Goal: Task Accomplishment & Management: Complete application form

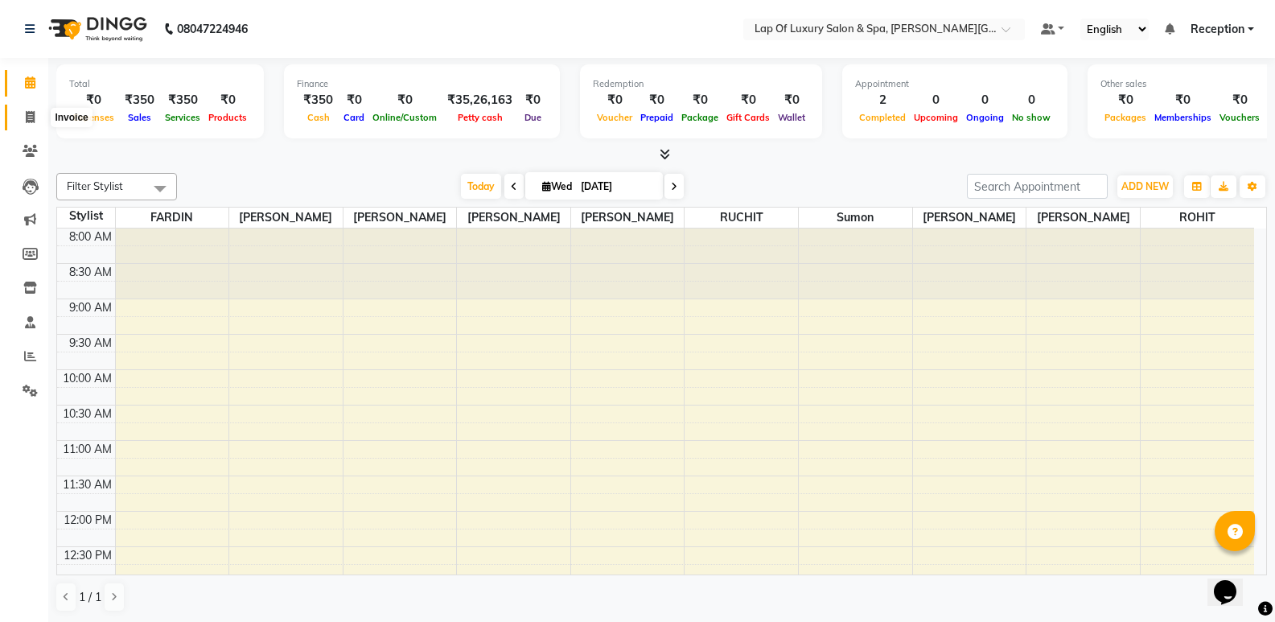
click at [29, 113] on icon at bounding box center [30, 117] width 9 height 12
select select "service"
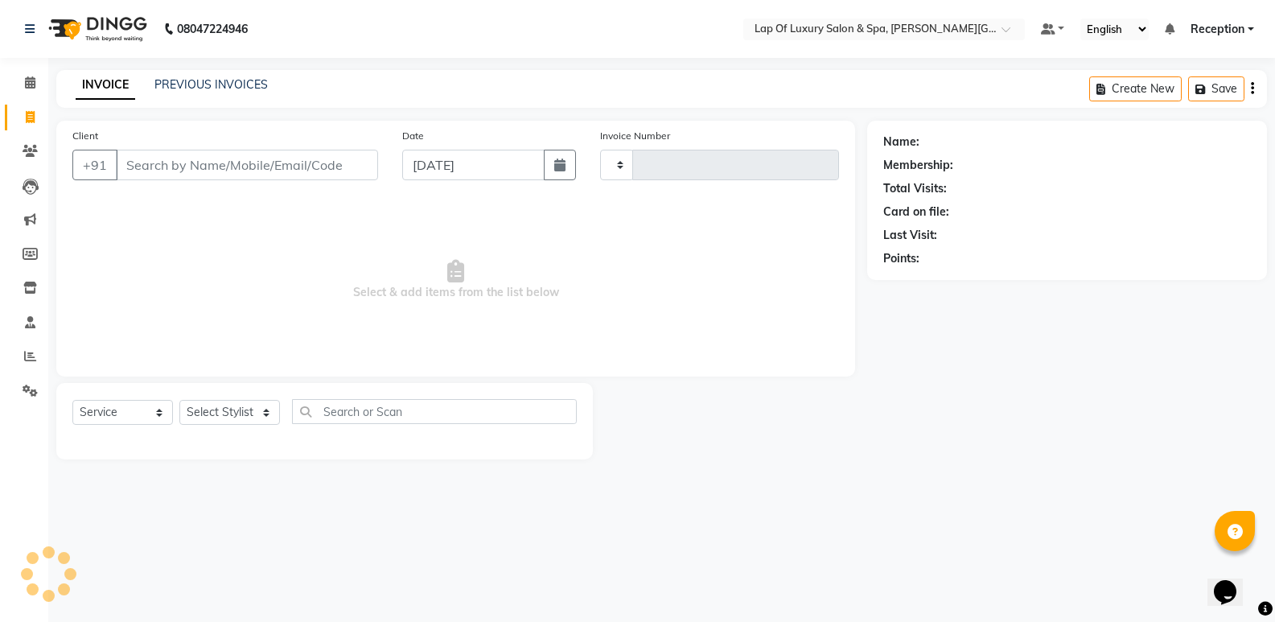
type input "1138"
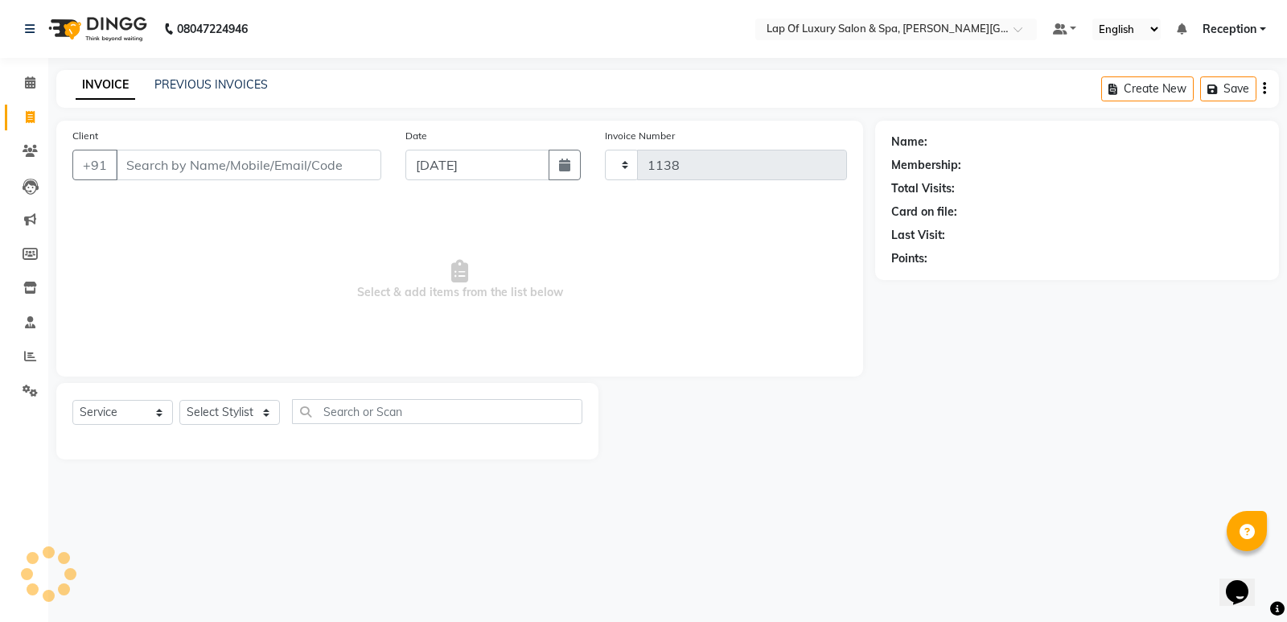
select select "7511"
click at [200, 173] on input "Client" at bounding box center [249, 165] width 266 height 31
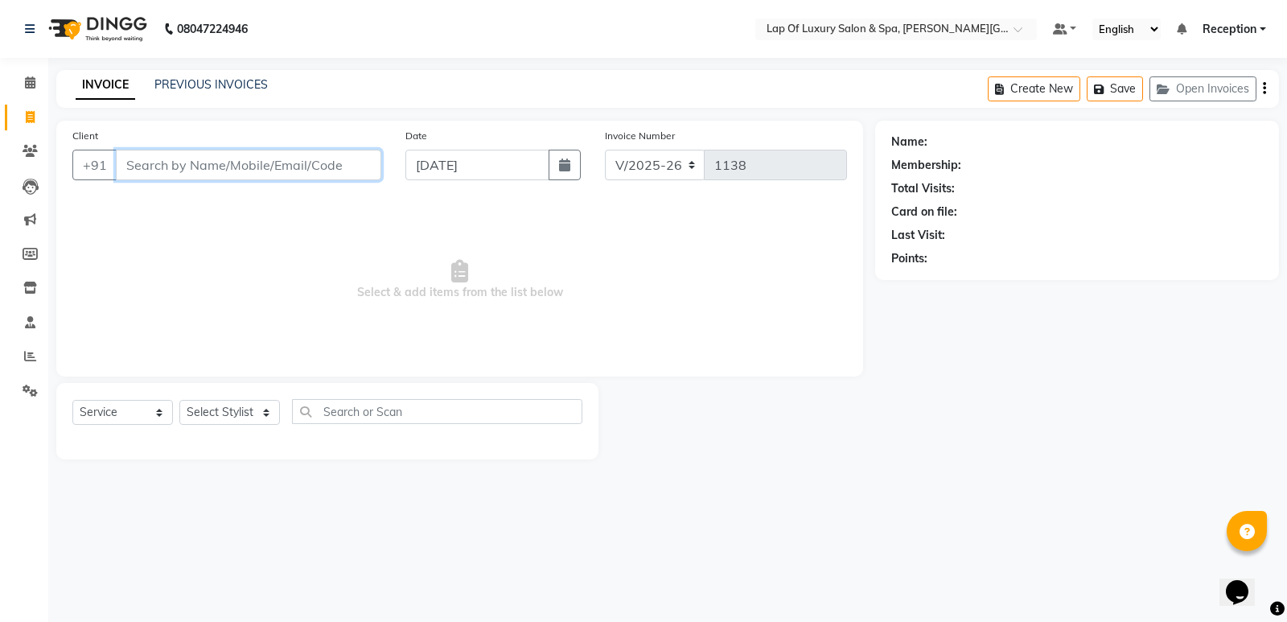
click at [154, 161] on input "Client" at bounding box center [249, 165] width 266 height 31
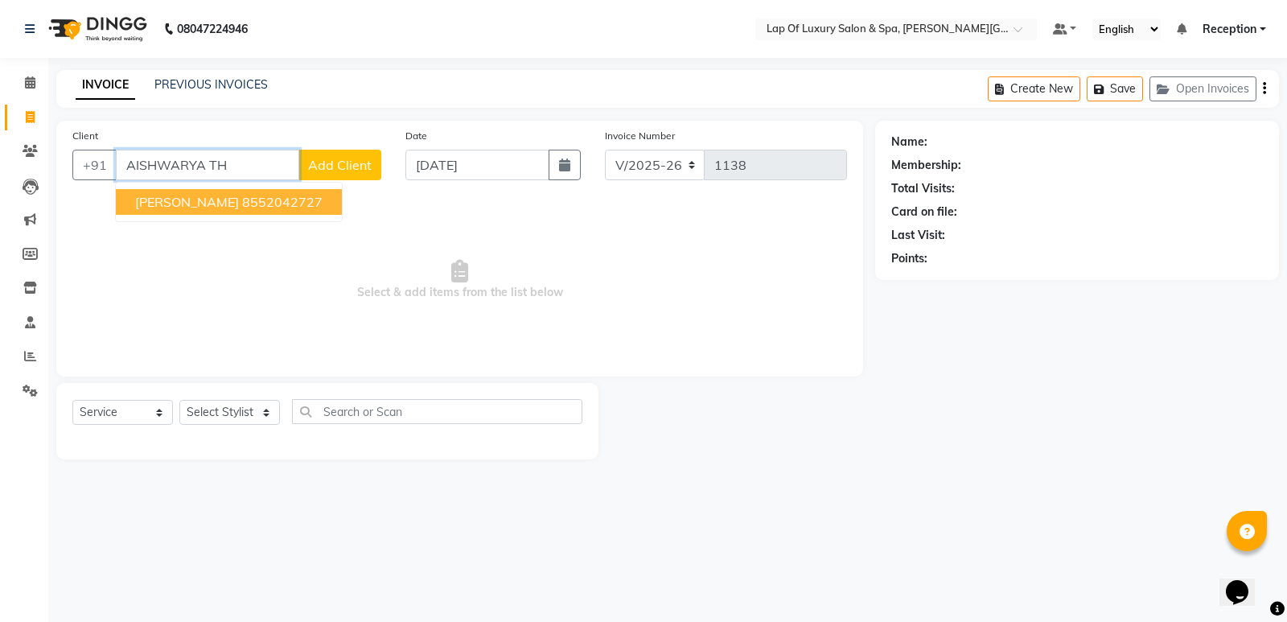
click at [280, 196] on ngb-highlight "8552042727" at bounding box center [282, 202] width 80 height 16
type input "8552042727"
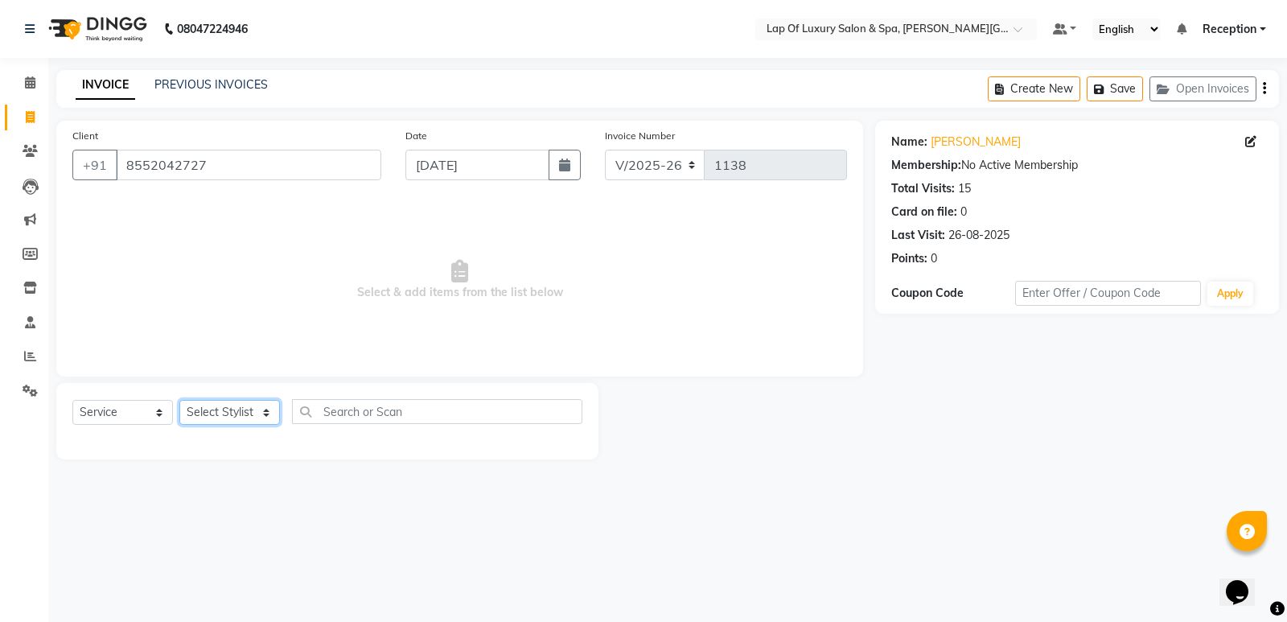
click at [222, 425] on select "Select Stylist [PERSON_NAME] [PERSON_NAME] [PERSON_NAME] Reception ROHIT [PERSO…" at bounding box center [229, 412] width 101 height 25
select select "66150"
click at [179, 400] on select "Select Stylist [PERSON_NAME] [PERSON_NAME] [PERSON_NAME] Reception ROHIT [PERSO…" at bounding box center [229, 412] width 101 height 25
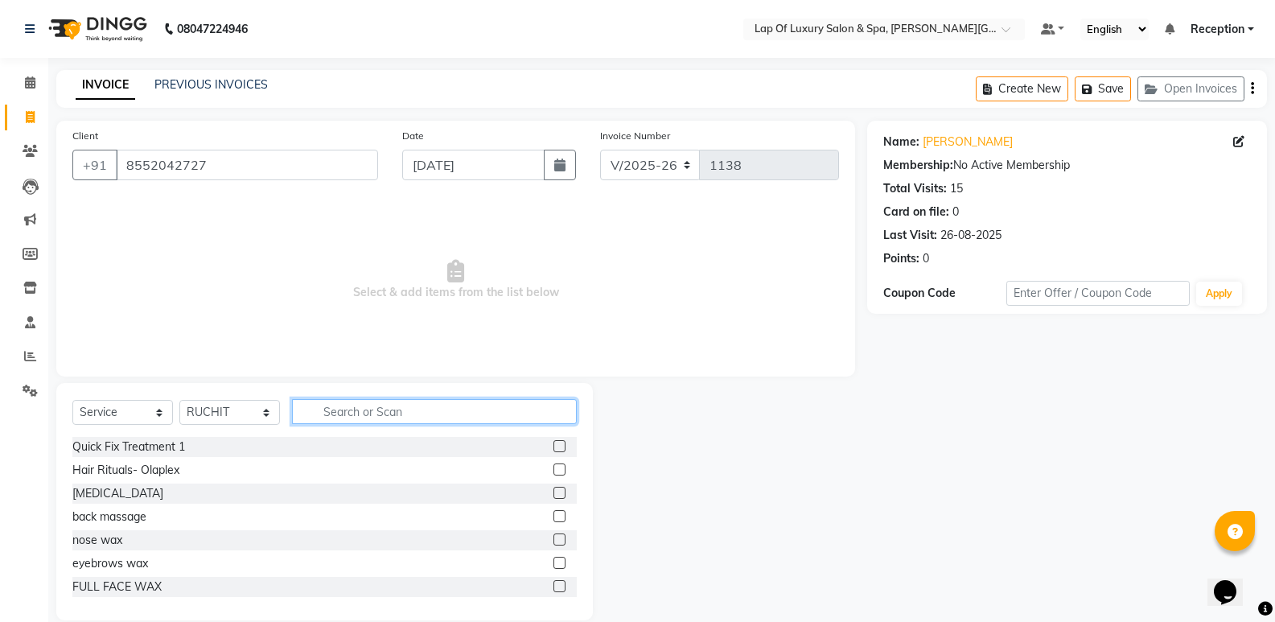
click at [347, 418] on input "text" at bounding box center [434, 411] width 285 height 25
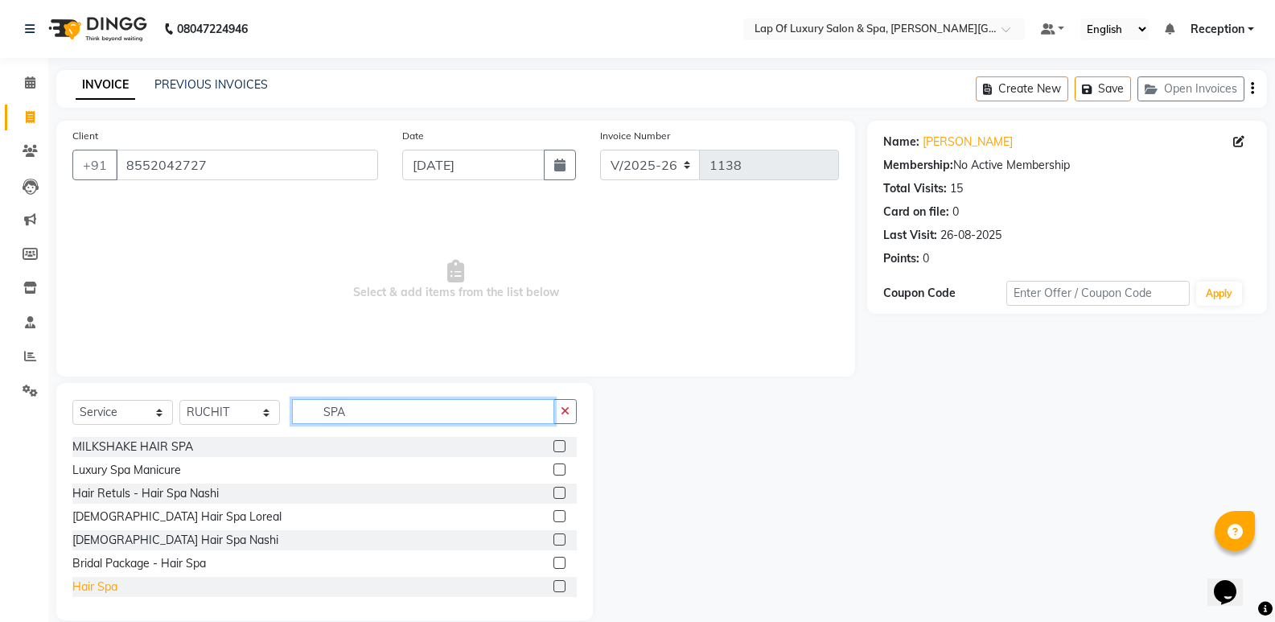
type input "SPA"
click at [113, 586] on div "Hair Spa" at bounding box center [94, 587] width 45 height 17
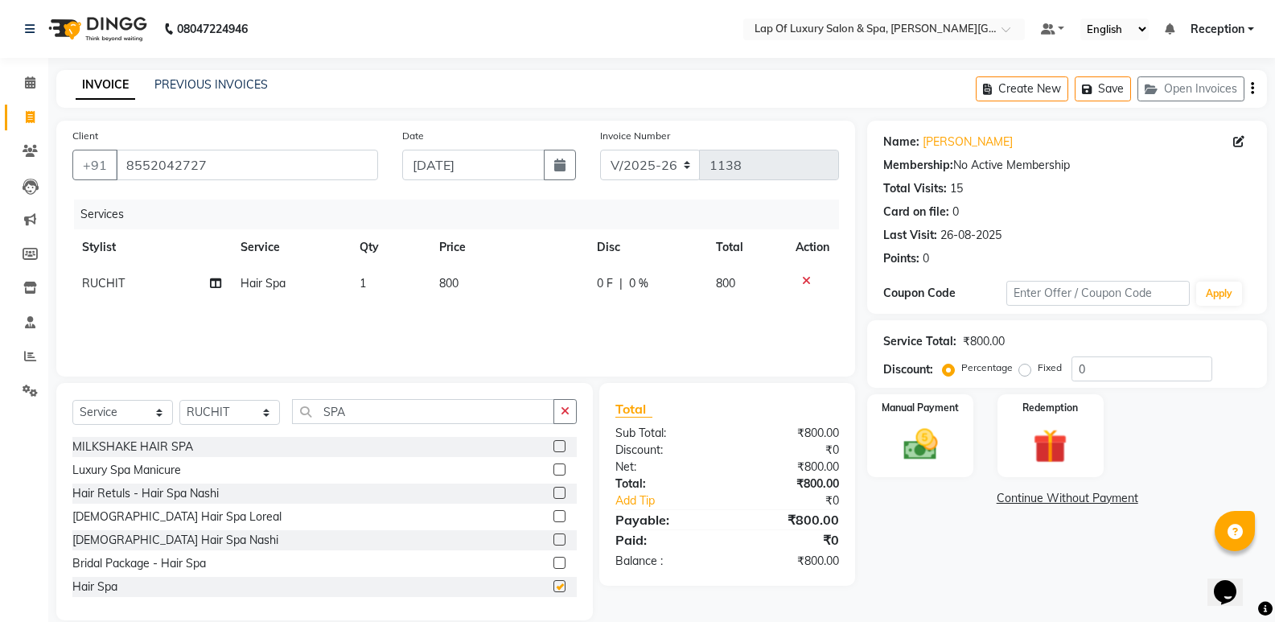
checkbox input "false"
click at [480, 296] on td "800" at bounding box center [509, 284] width 159 height 36
select select "66150"
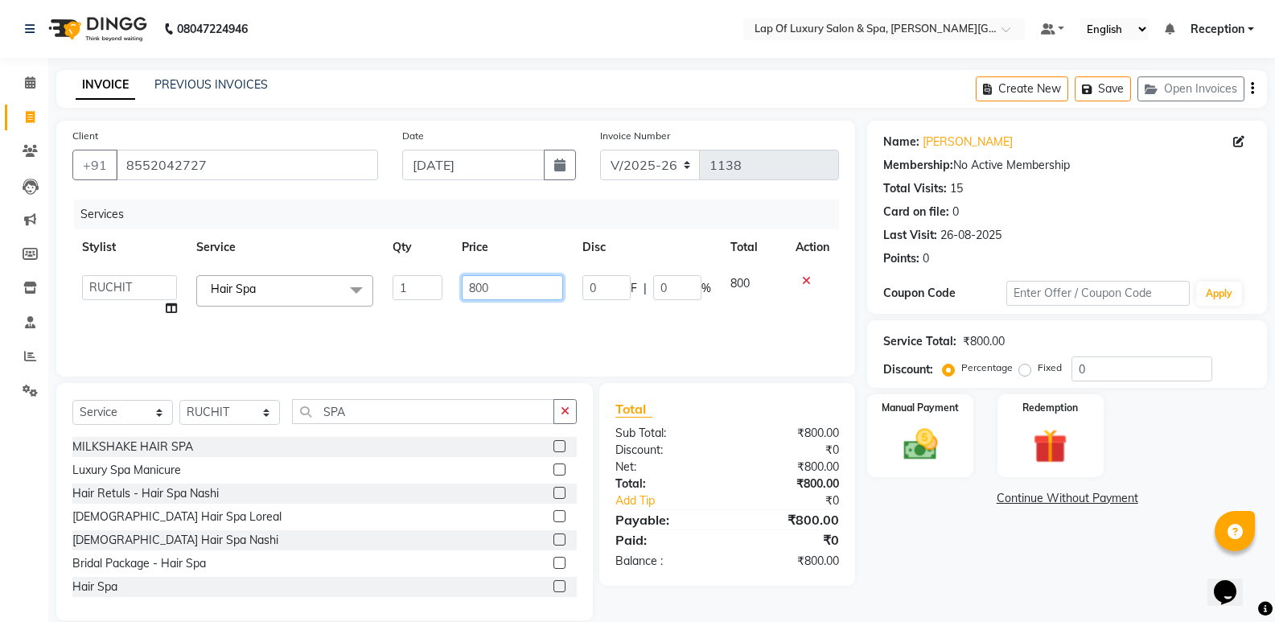
click at [537, 291] on input "800" at bounding box center [512, 287] width 101 height 25
type input "8"
type input "4000"
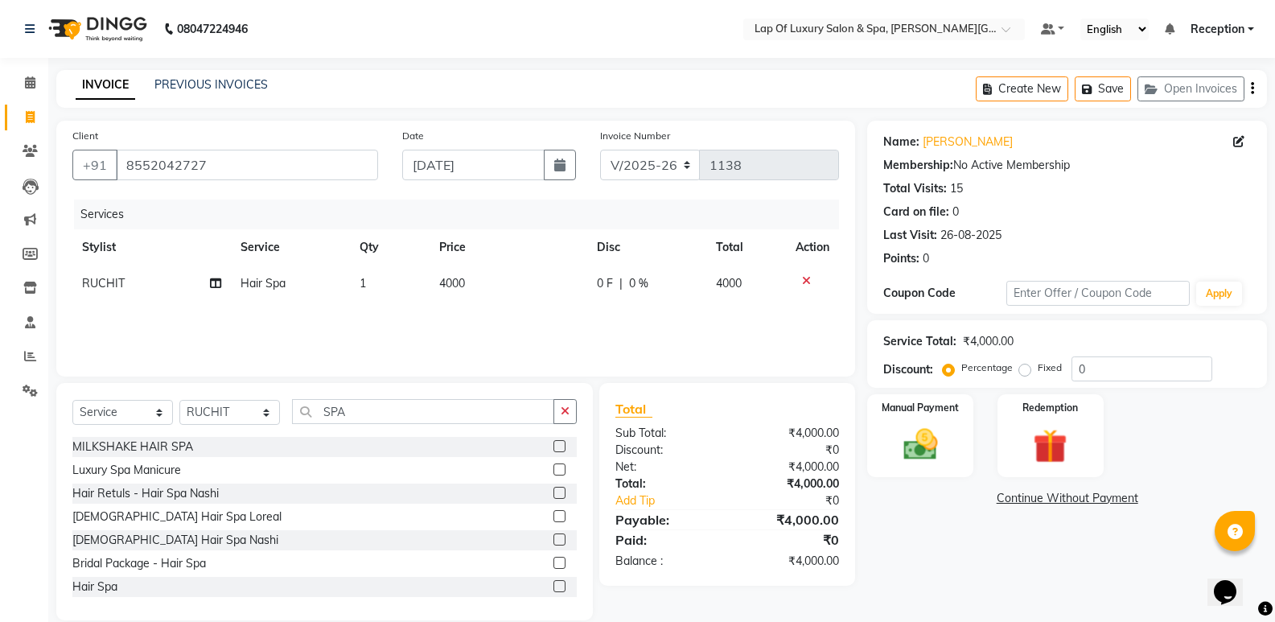
click at [544, 317] on div "Services Stylist Service Qty Price Disc Total Action [PERSON_NAME] Hair Spa 1 4…" at bounding box center [455, 280] width 767 height 161
click at [620, 280] on span "|" at bounding box center [621, 283] width 3 height 17
select select "66150"
click at [688, 291] on input "0" at bounding box center [677, 287] width 48 height 25
type input "020"
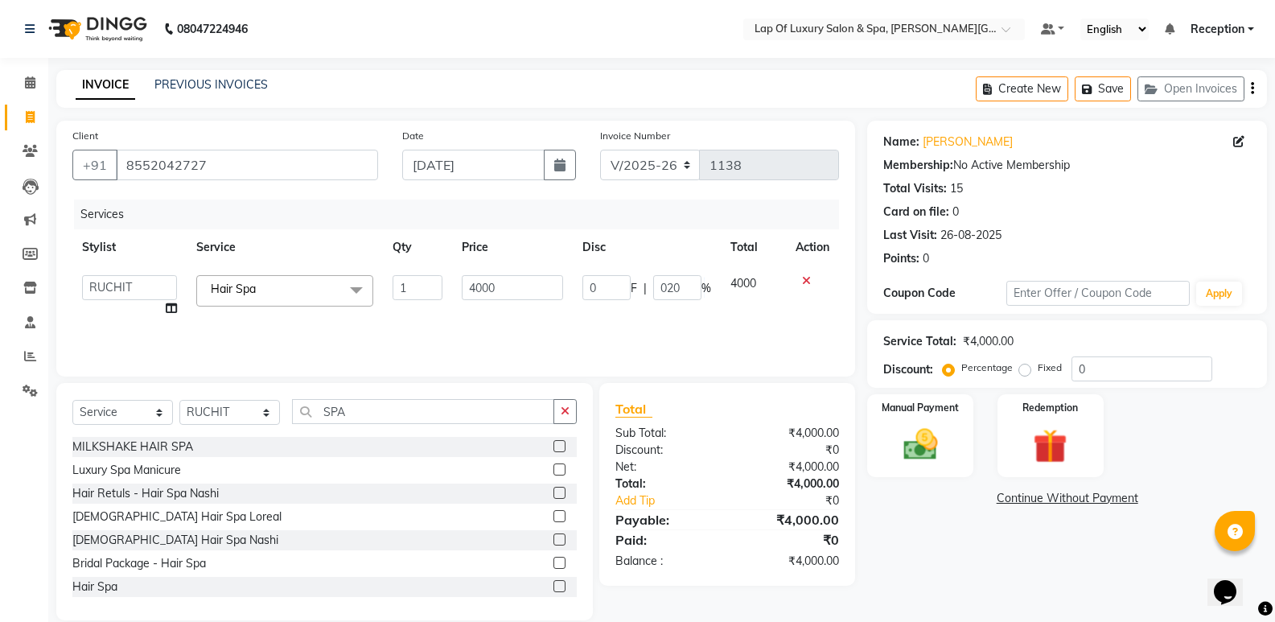
click at [959, 571] on div "Name: [PERSON_NAME] Membership: No Active Membership Total Visits: 15 Card on f…" at bounding box center [1073, 371] width 412 height 500
click at [943, 443] on img at bounding box center [919, 444] width 57 height 41
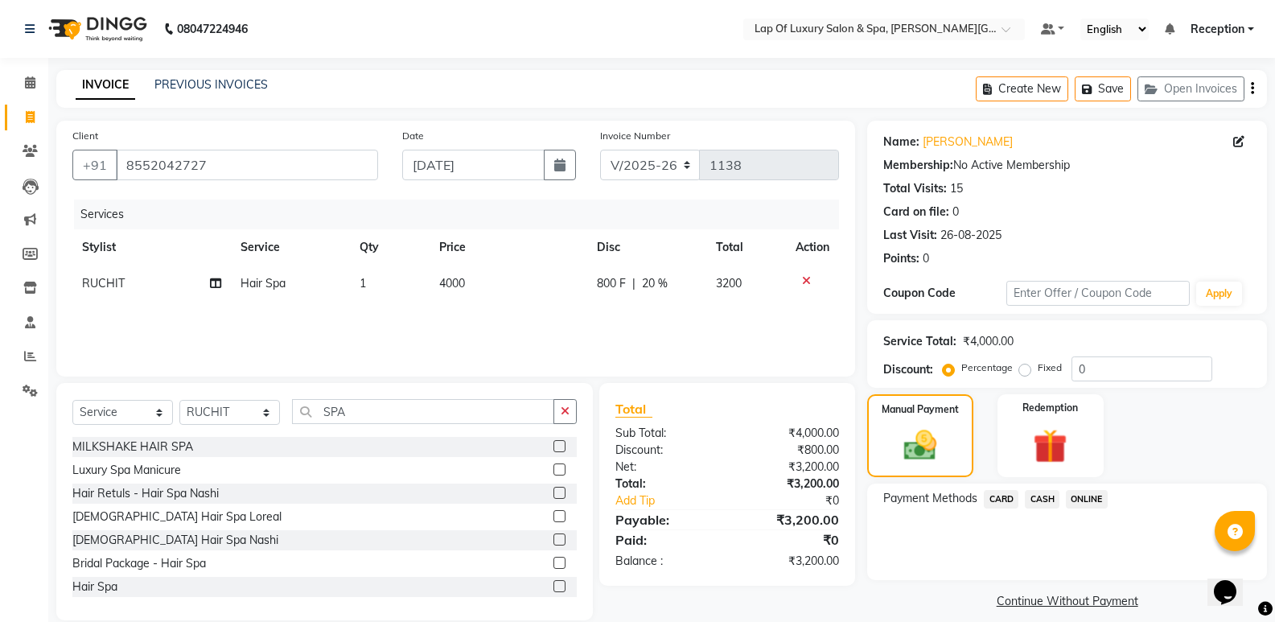
click at [1036, 499] on span "CASH" at bounding box center [1042, 499] width 35 height 19
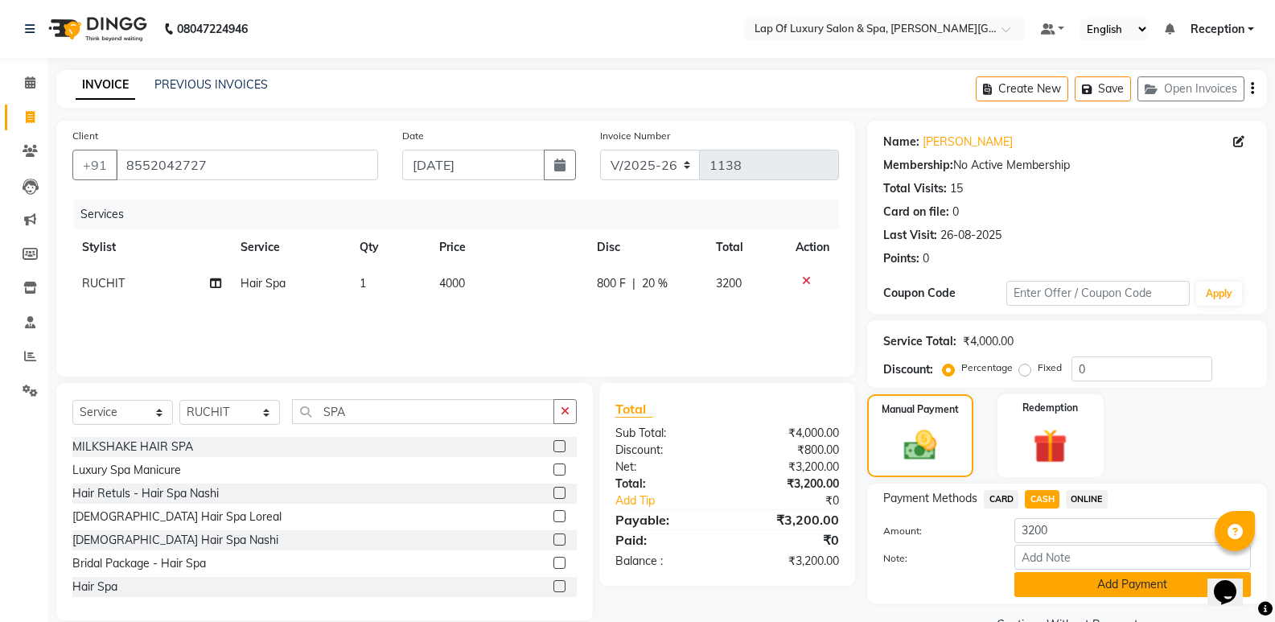
click at [1062, 582] on button "Add Payment" at bounding box center [1133, 584] width 237 height 25
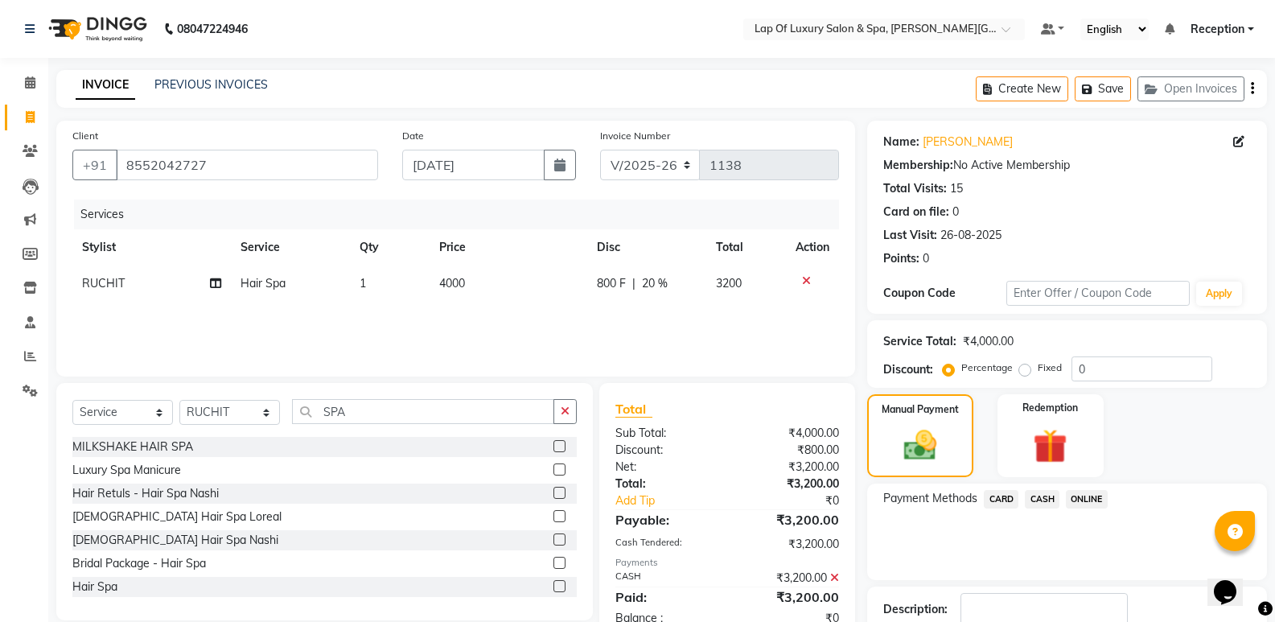
scroll to position [80, 0]
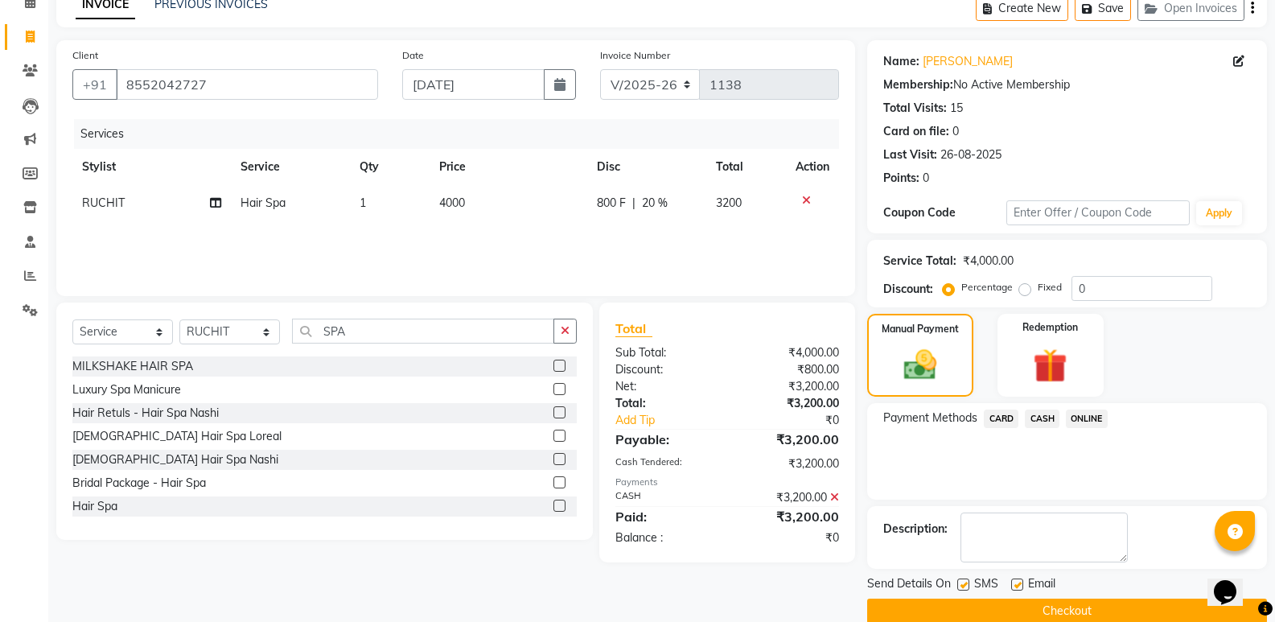
click at [1017, 590] on label at bounding box center [1017, 585] width 12 height 12
click at [1017, 590] on input "checkbox" at bounding box center [1016, 585] width 10 height 10
checkbox input "false"
click at [969, 584] on label at bounding box center [963, 585] width 12 height 12
click at [968, 584] on input "checkbox" at bounding box center [962, 585] width 10 height 10
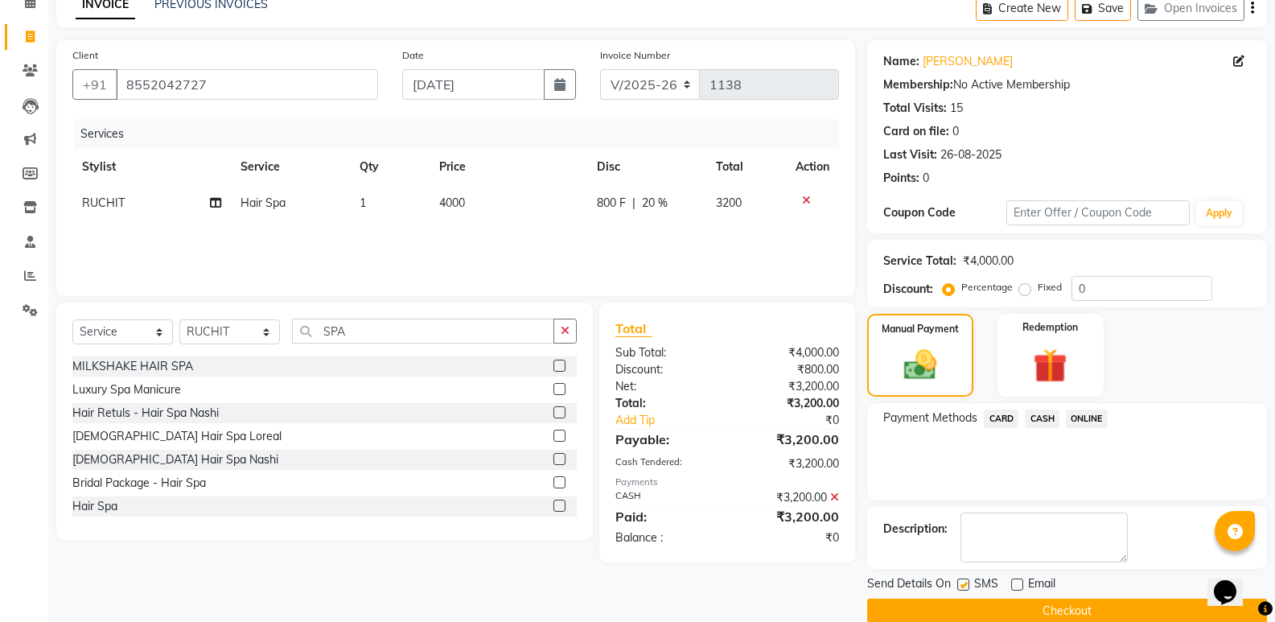
checkbox input "false"
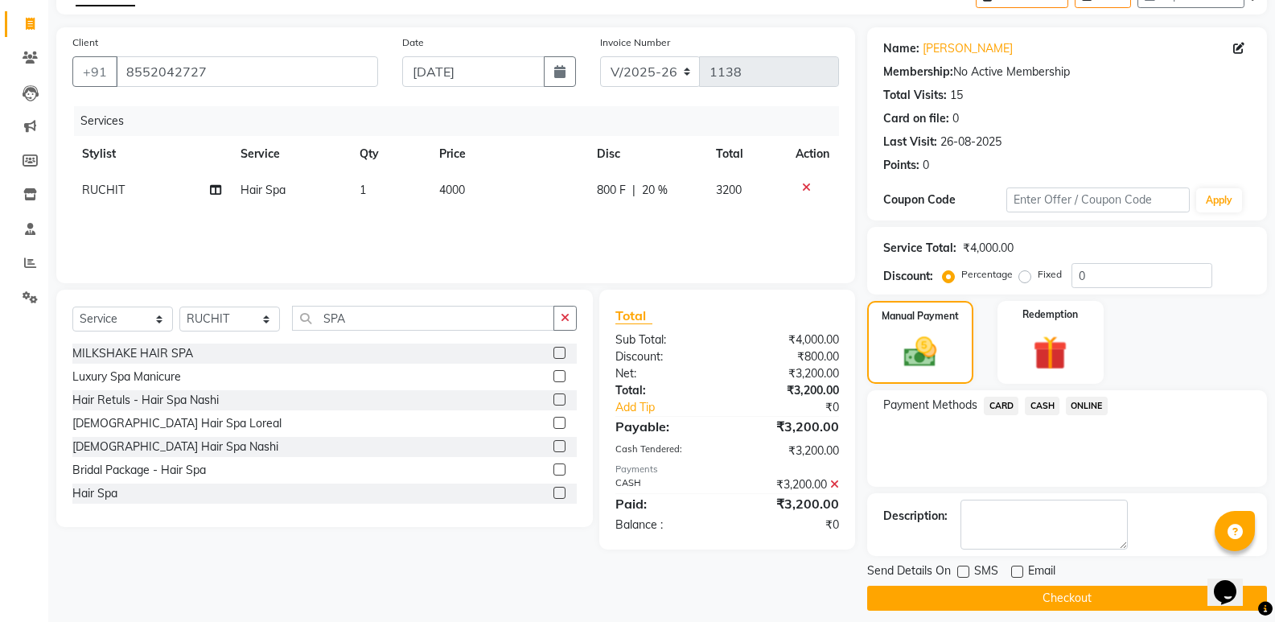
scroll to position [106, 0]
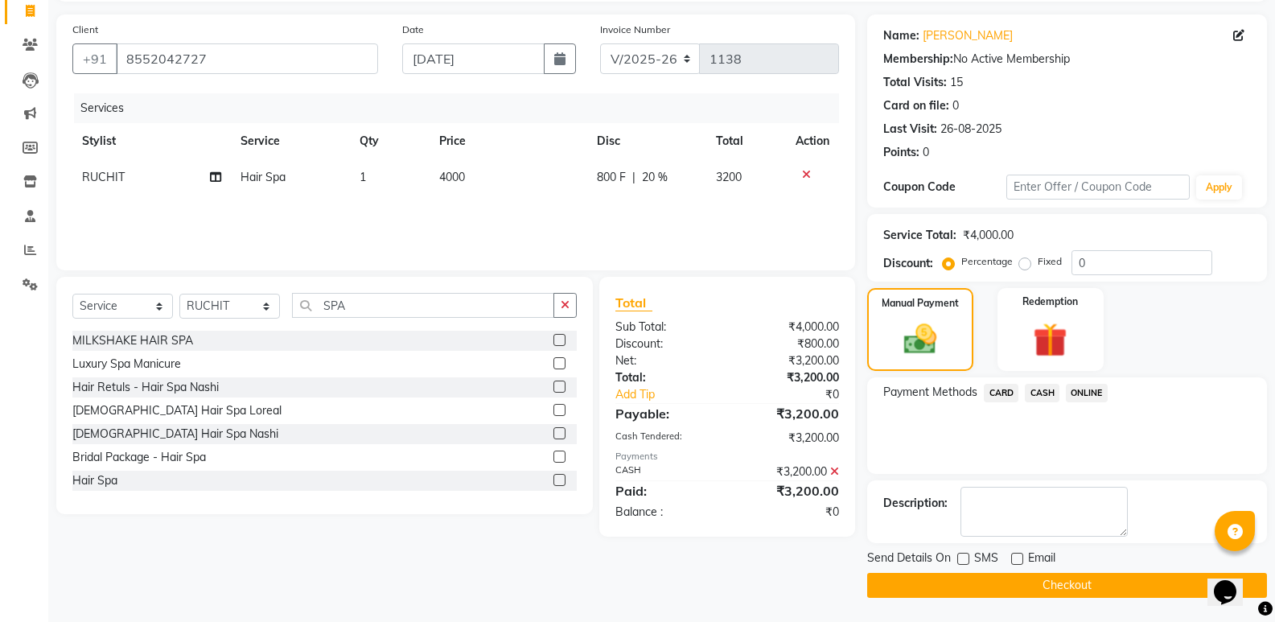
click at [1011, 586] on button "Checkout" at bounding box center [1067, 585] width 400 height 25
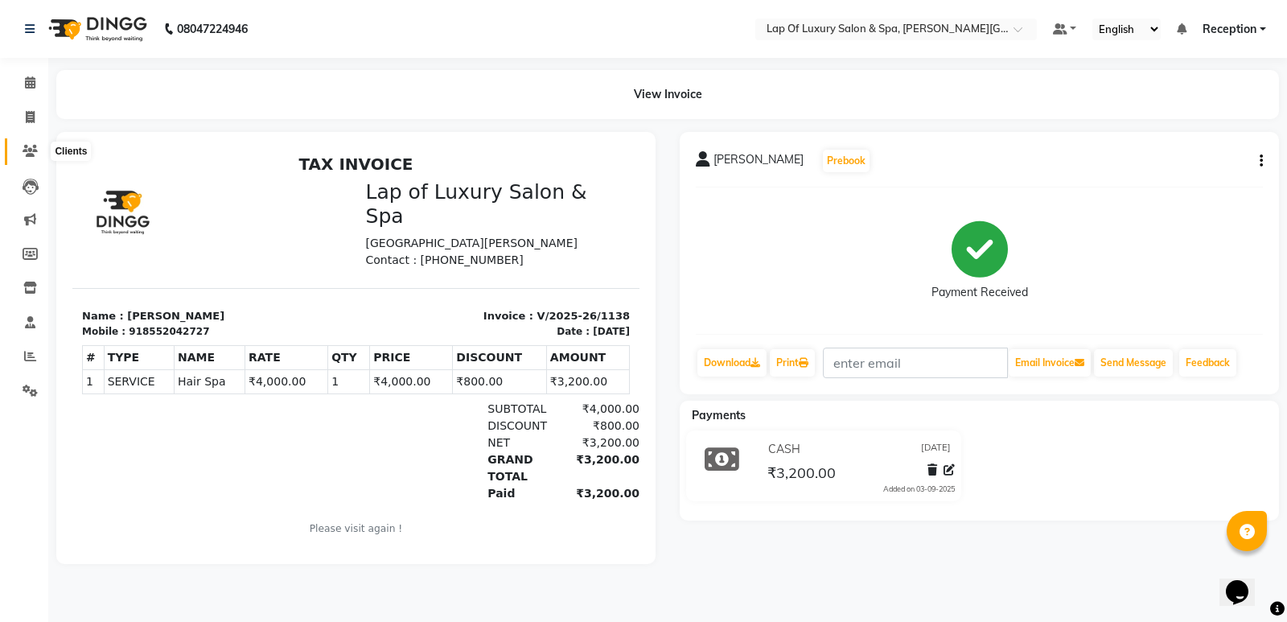
click at [31, 147] on icon at bounding box center [30, 151] width 15 height 12
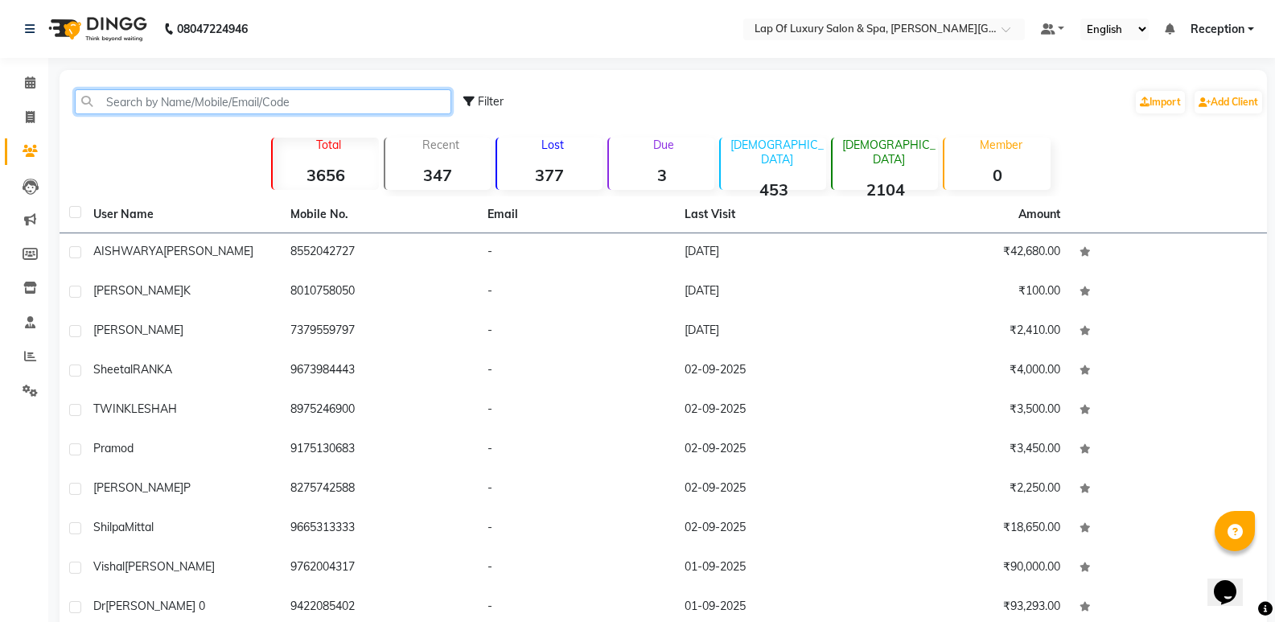
click at [160, 93] on input "text" at bounding box center [263, 101] width 377 height 25
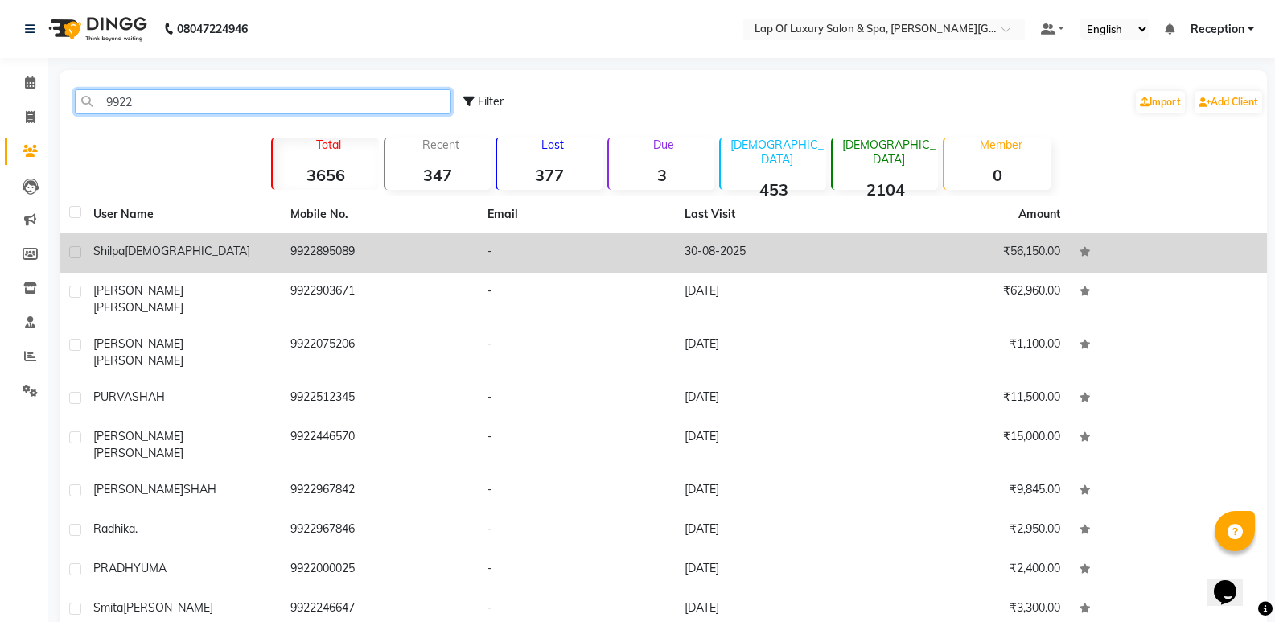
type input "9922"
click at [303, 246] on td "9922895089" at bounding box center [379, 252] width 197 height 39
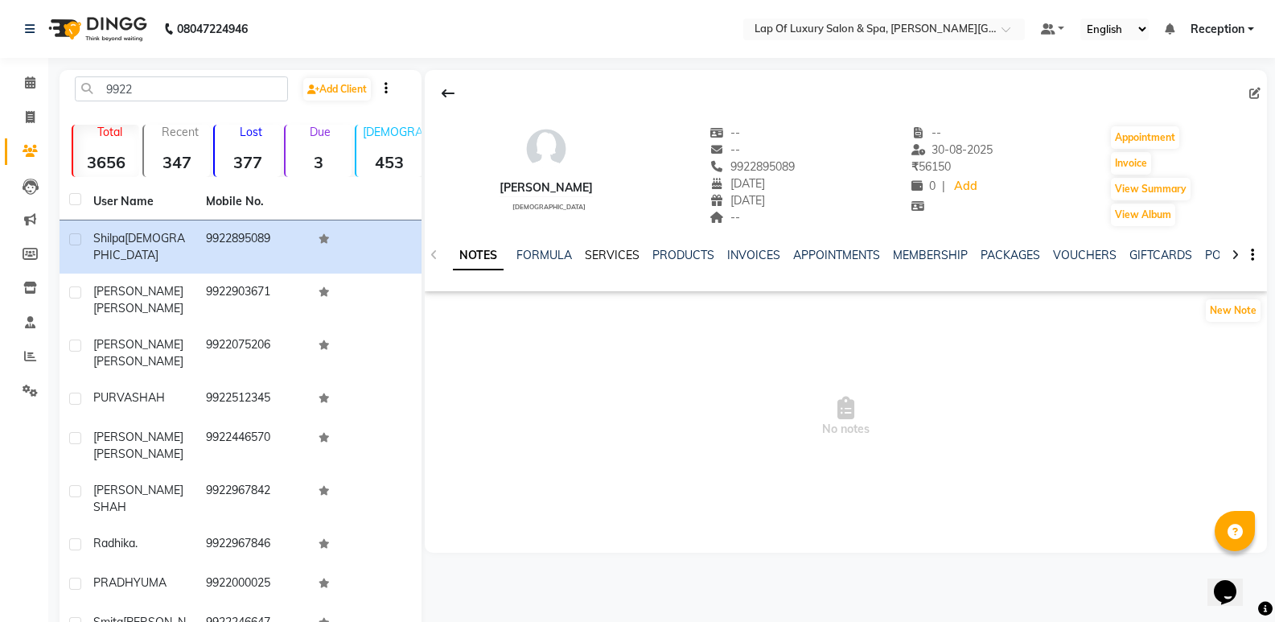
click at [618, 256] on link "SERVICES" at bounding box center [612, 255] width 55 height 14
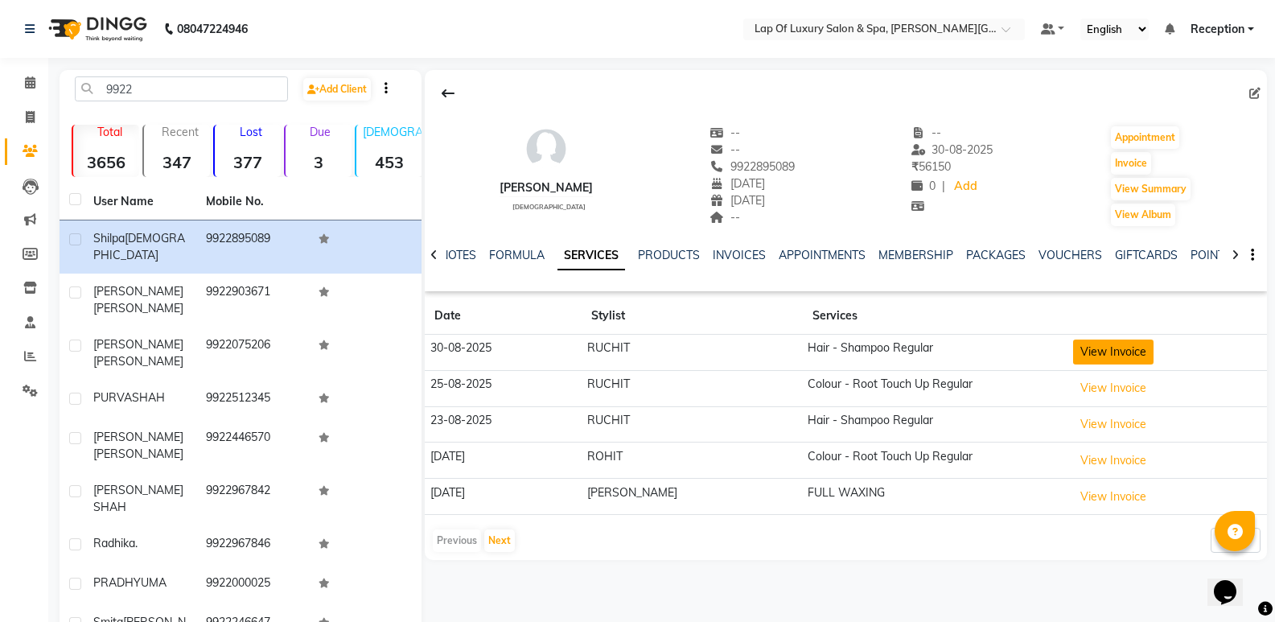
click at [1076, 355] on button "View Invoice" at bounding box center [1113, 352] width 80 height 25
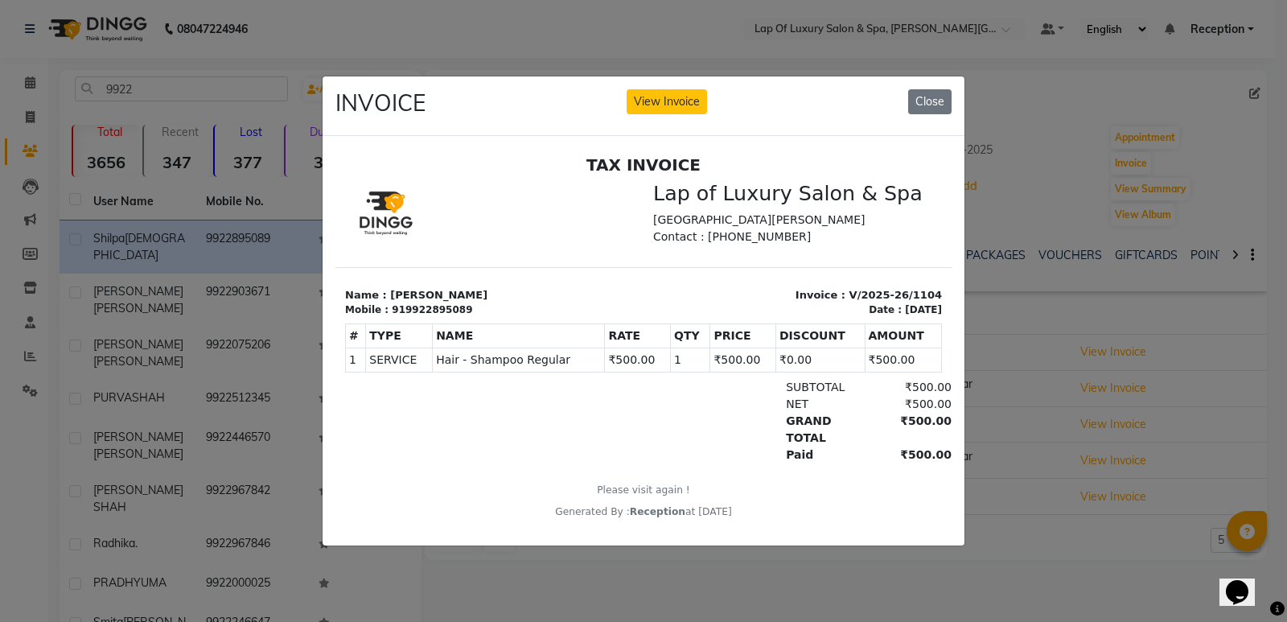
click at [457, 430] on div at bounding box center [444, 421] width 199 height 84
click at [916, 93] on button "Close" at bounding box center [929, 101] width 43 height 25
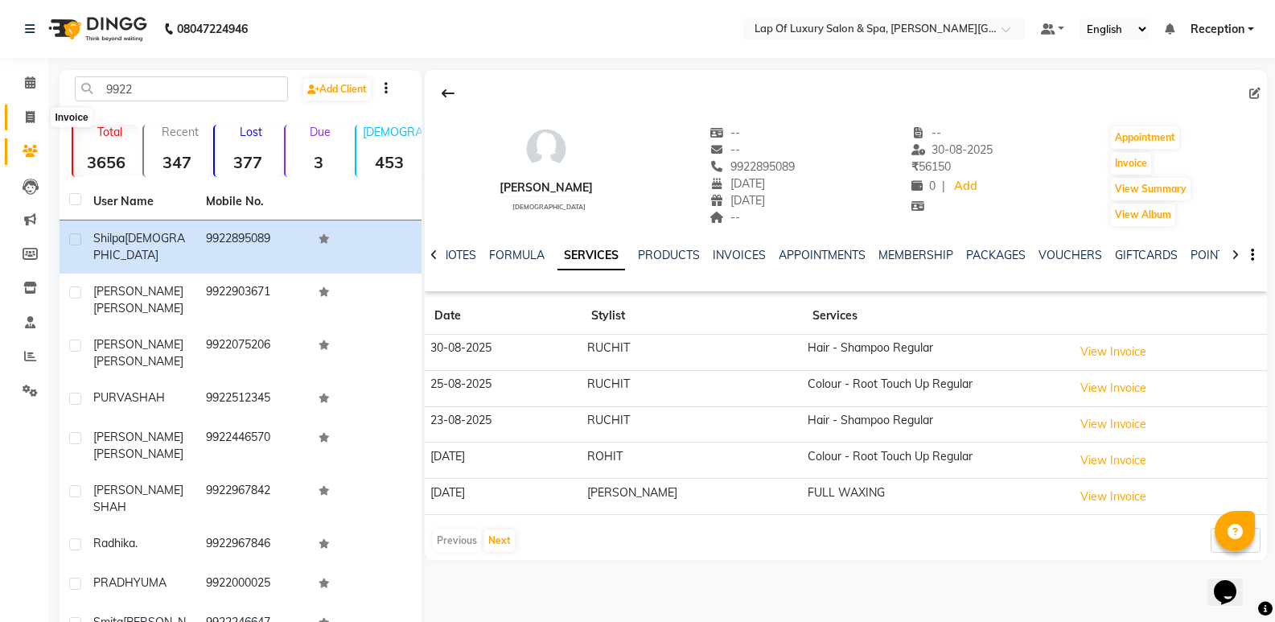
click at [31, 115] on icon at bounding box center [30, 117] width 9 height 12
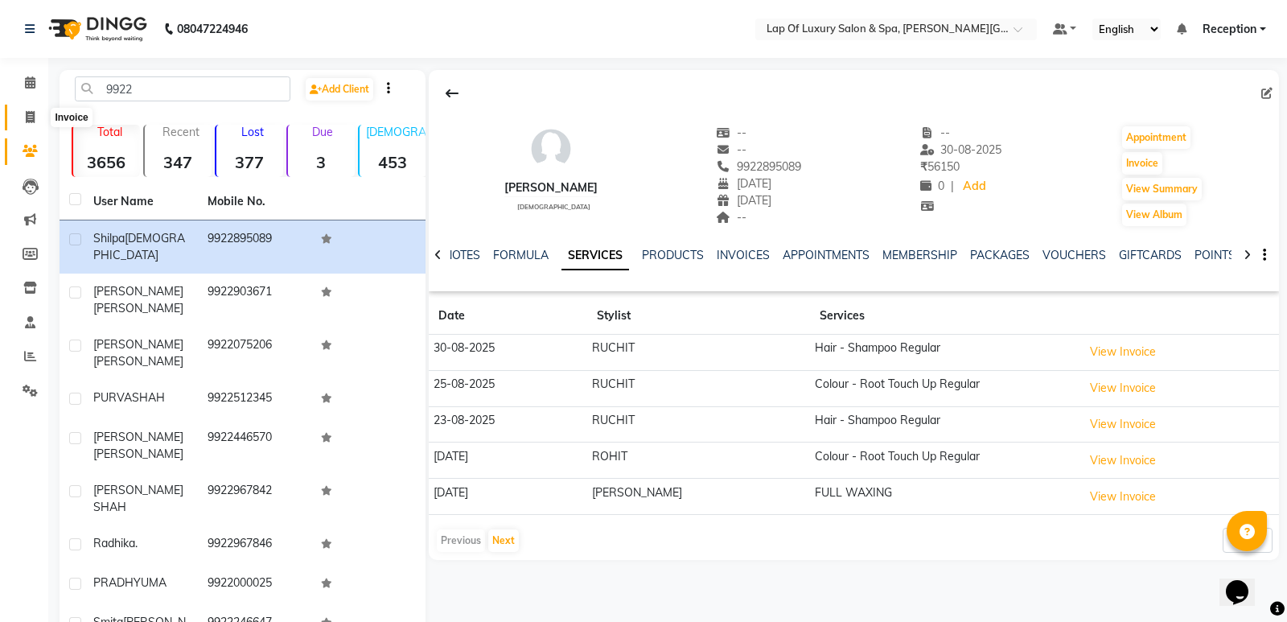
select select "7511"
select select "service"
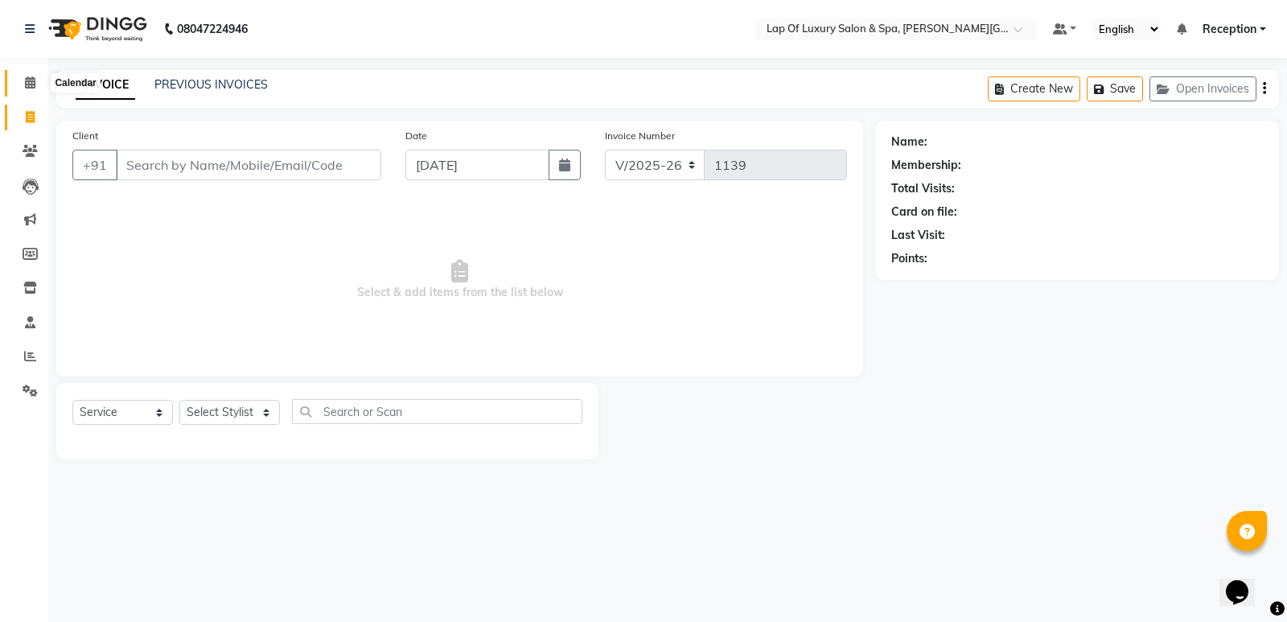
click at [35, 84] on icon at bounding box center [30, 82] width 10 height 12
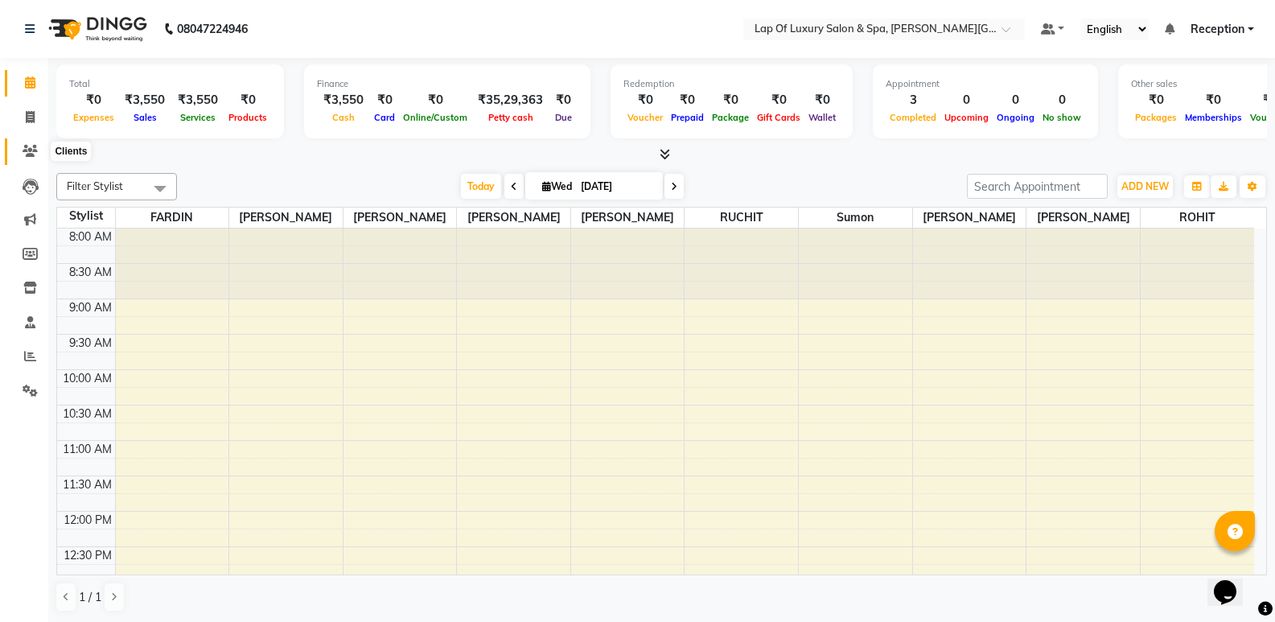
click at [22, 150] on span at bounding box center [30, 151] width 28 height 19
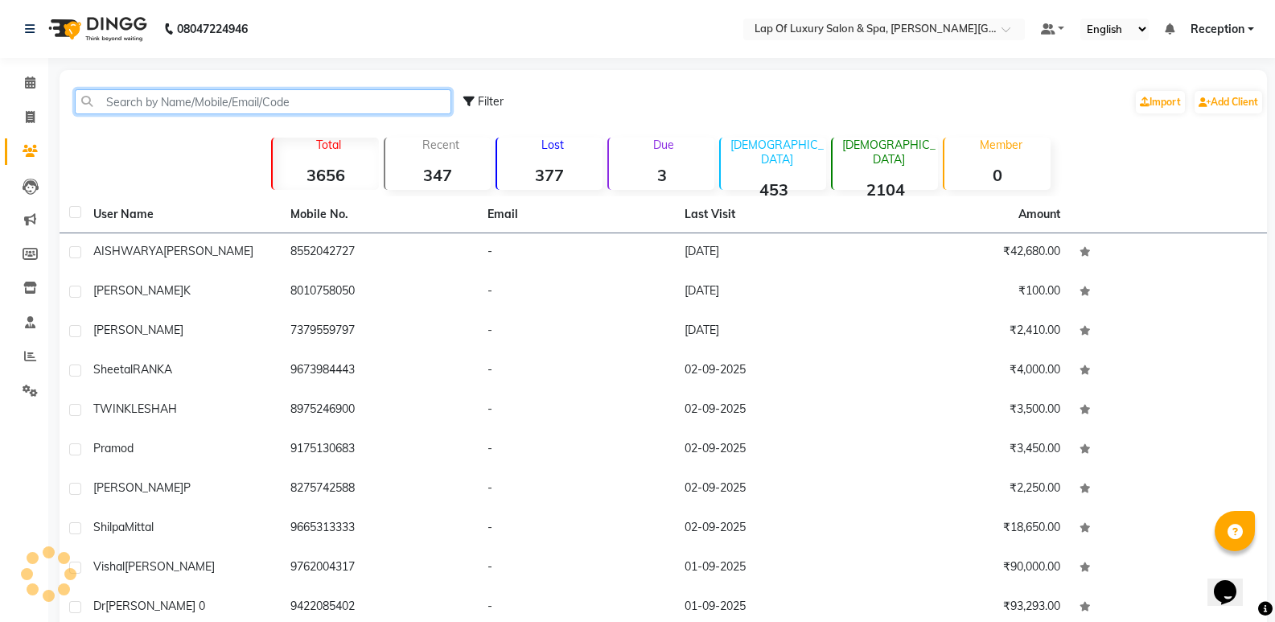
click at [237, 106] on input "text" at bounding box center [263, 101] width 377 height 25
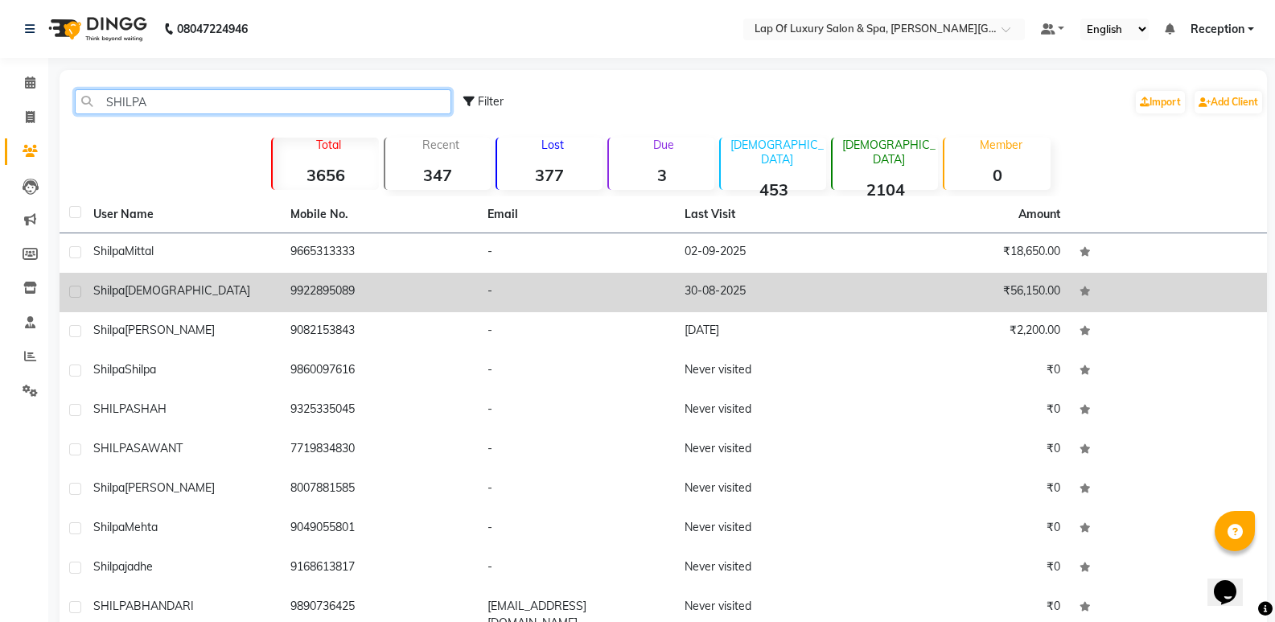
type input "SHILPA"
click at [212, 281] on td "[PERSON_NAME]" at bounding box center [182, 292] width 197 height 39
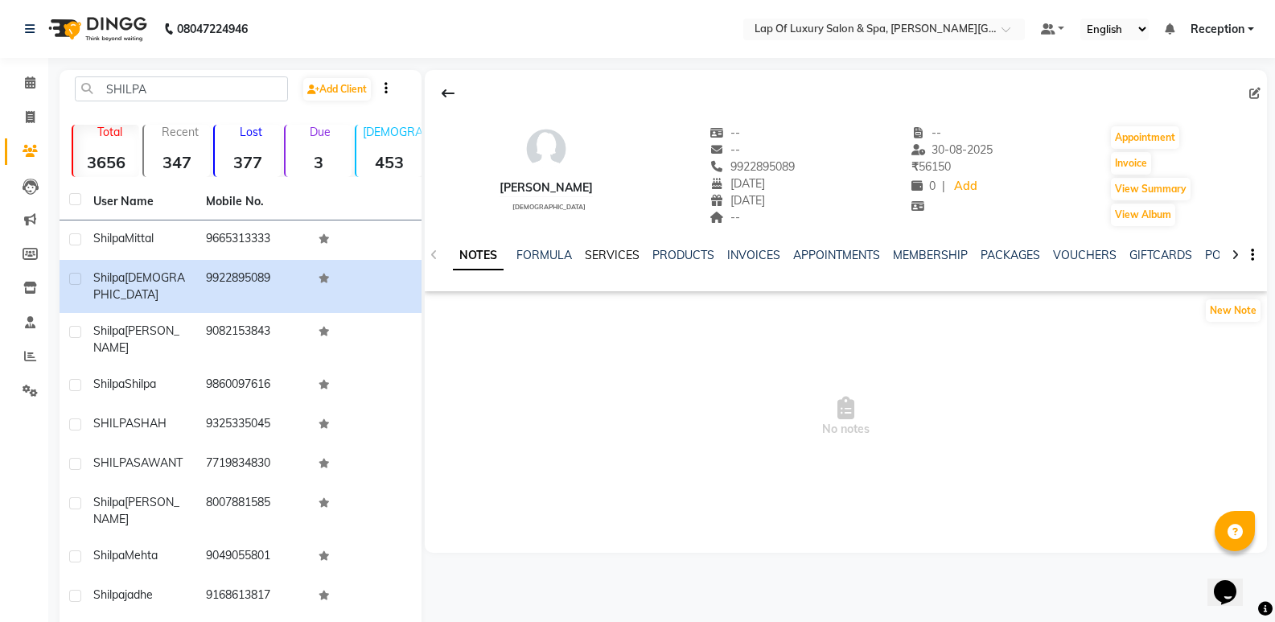
click at [608, 254] on link "SERVICES" at bounding box center [612, 255] width 55 height 14
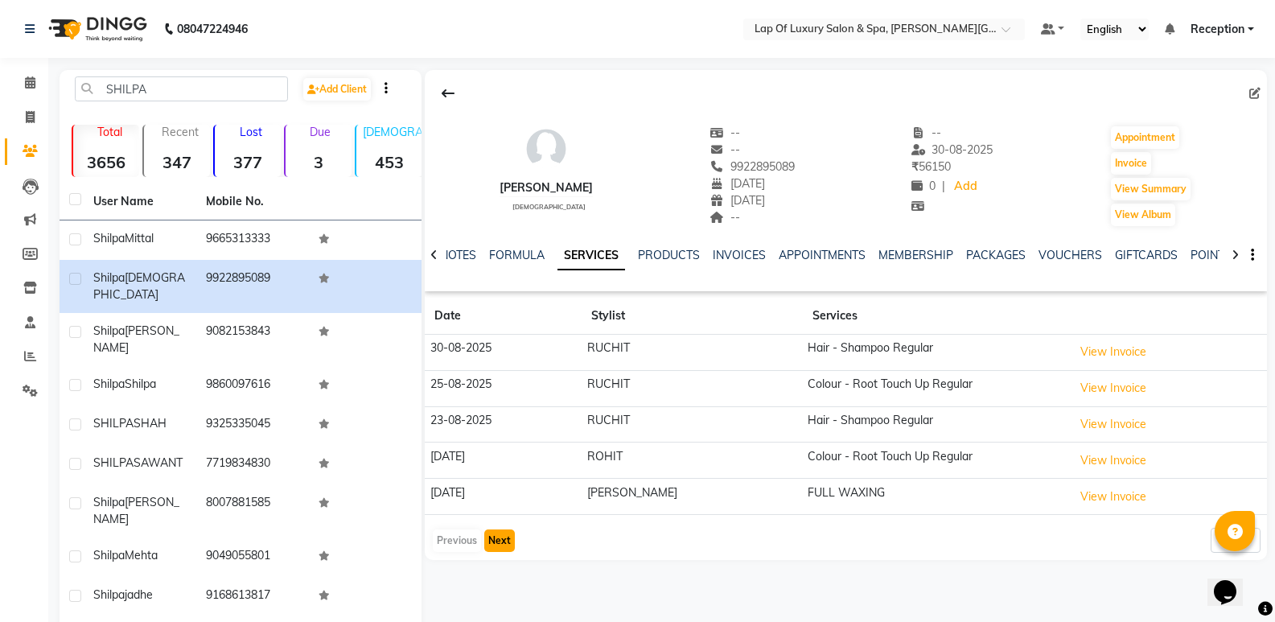
click at [489, 531] on button "Next" at bounding box center [499, 540] width 31 height 23
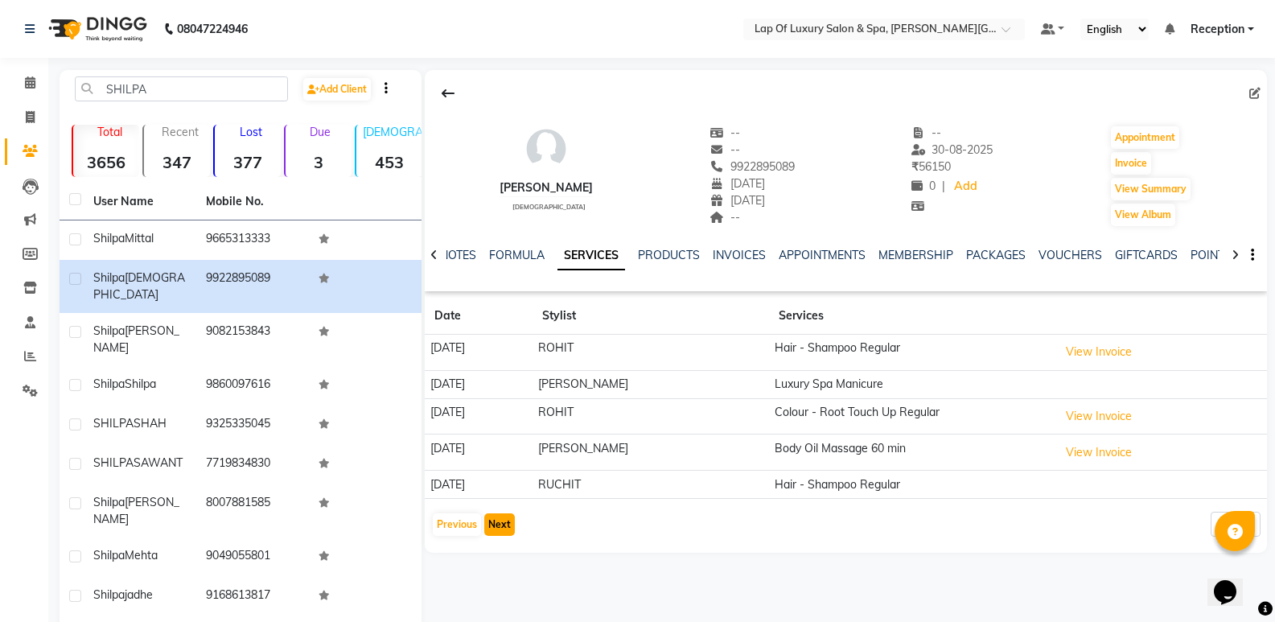
click at [488, 518] on button "Next" at bounding box center [499, 524] width 31 height 23
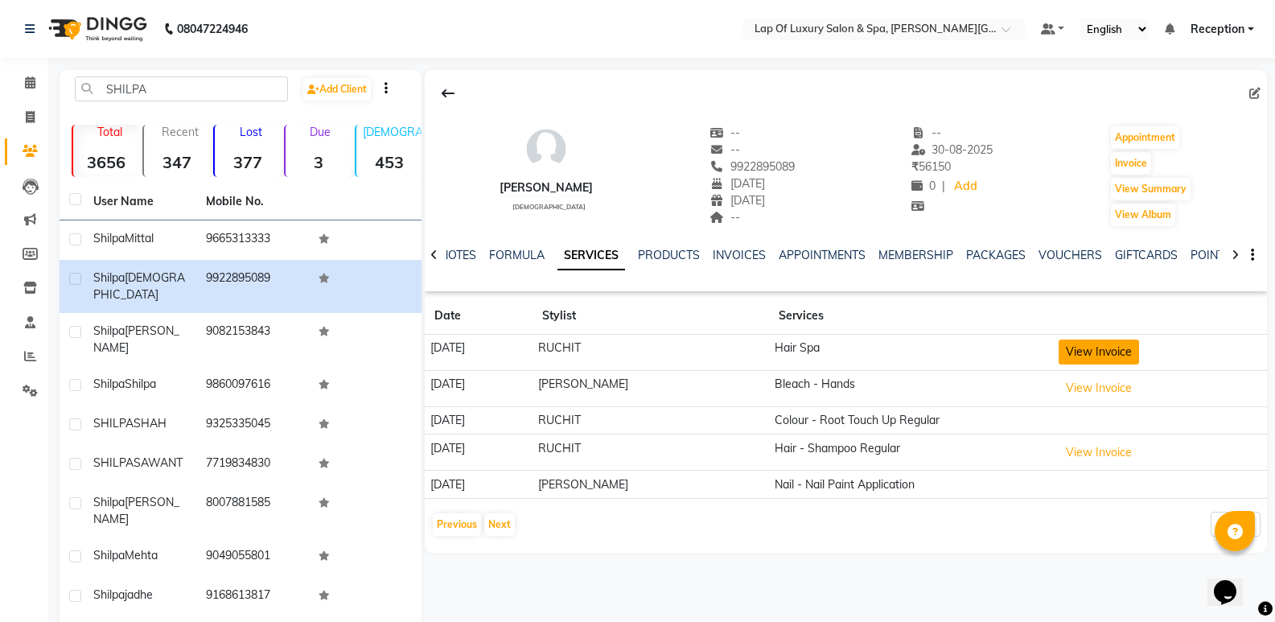
click at [1081, 356] on button "View Invoice" at bounding box center [1099, 352] width 80 height 25
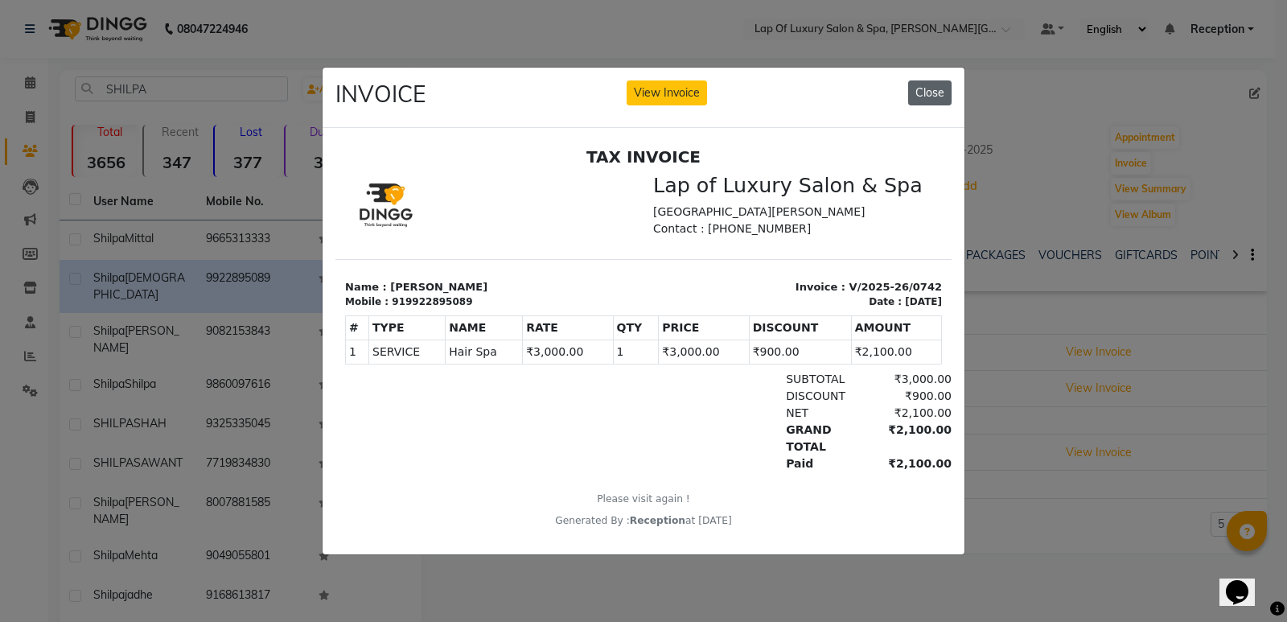
click at [916, 83] on button "Close" at bounding box center [929, 92] width 43 height 25
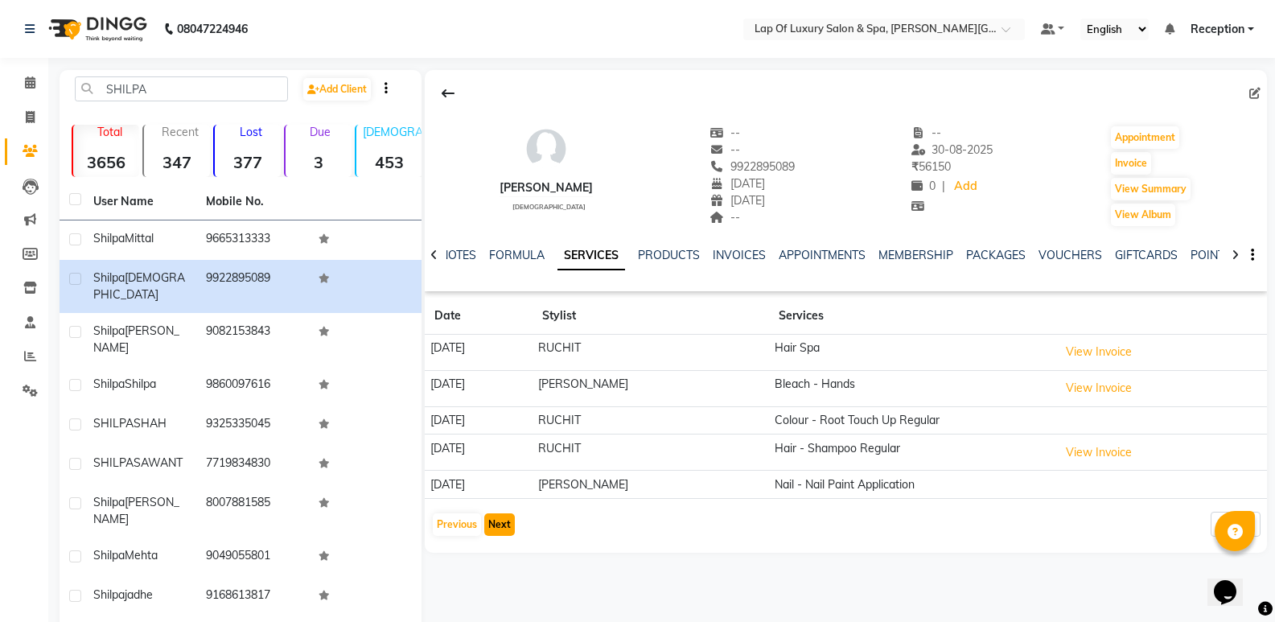
click at [513, 529] on button "Next" at bounding box center [499, 524] width 31 height 23
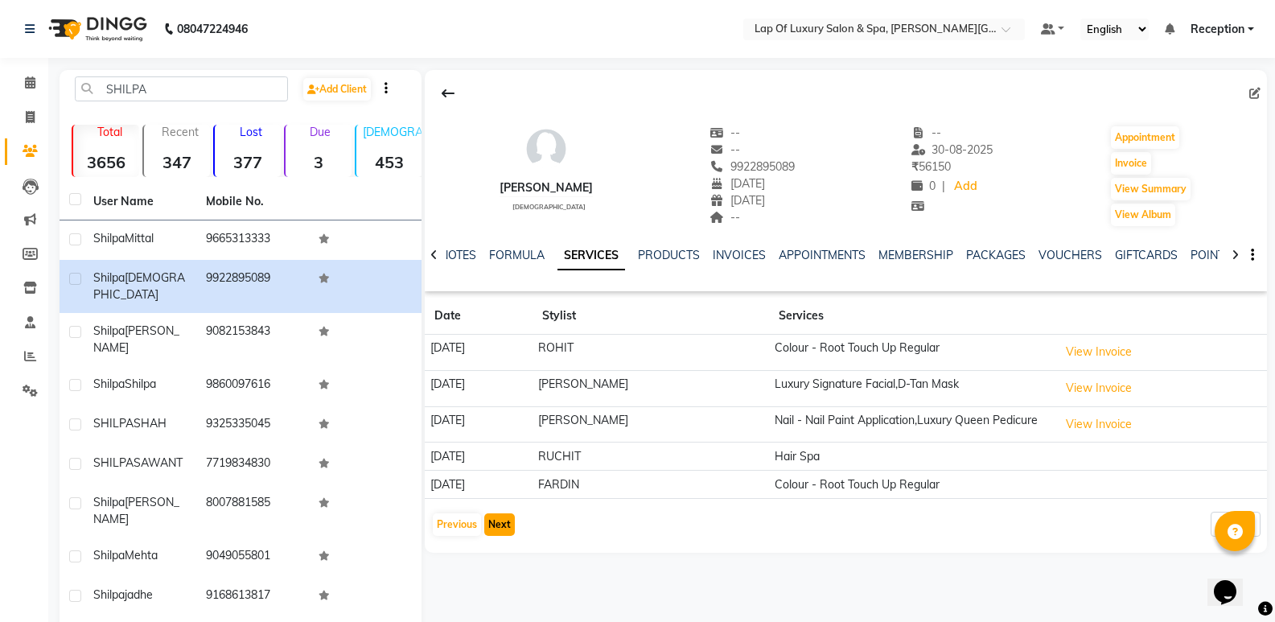
click at [487, 517] on button "Next" at bounding box center [499, 524] width 31 height 23
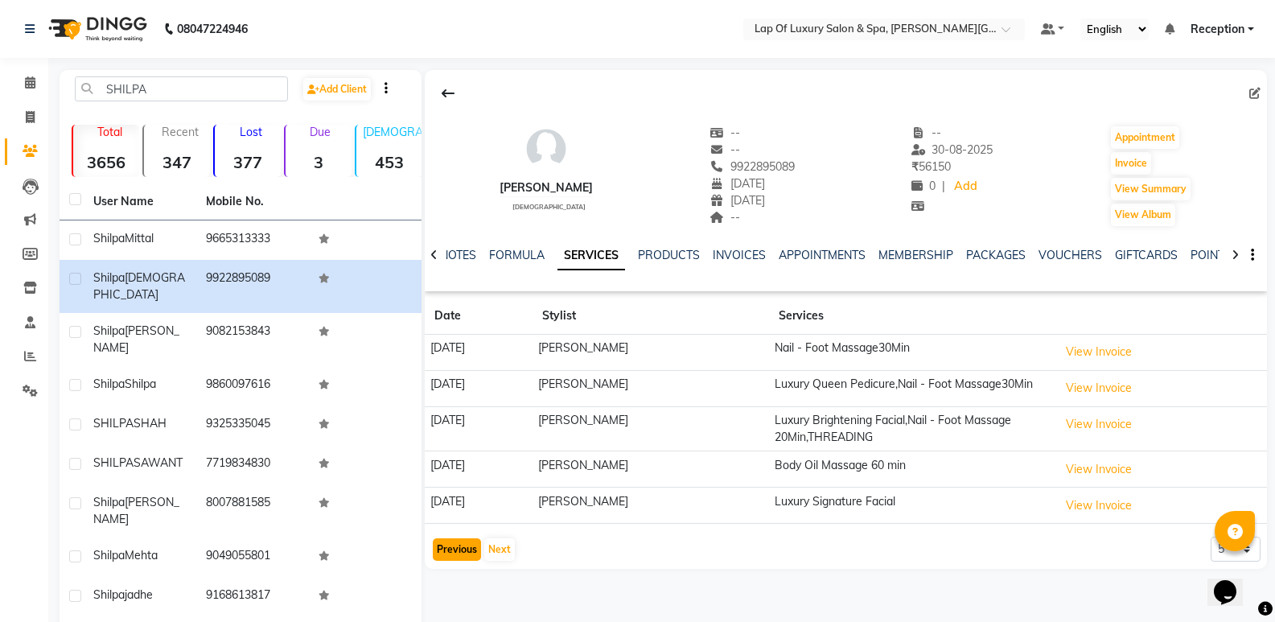
click at [455, 548] on button "Previous" at bounding box center [457, 549] width 48 height 23
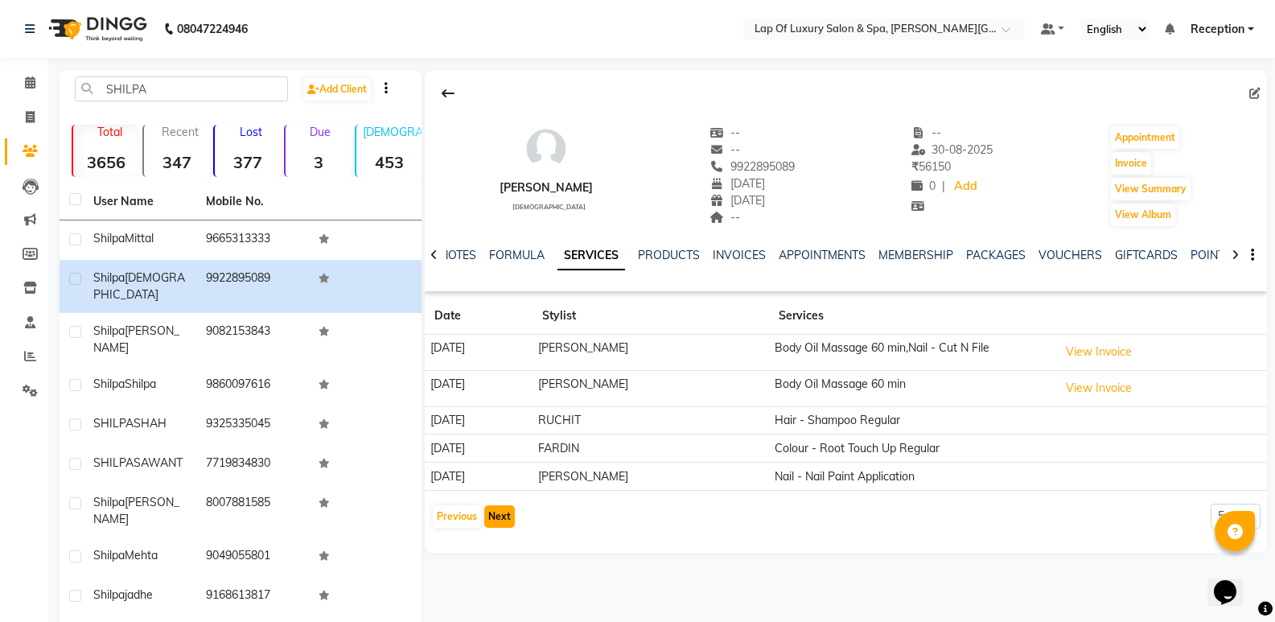
click at [500, 524] on button "Next" at bounding box center [499, 516] width 31 height 23
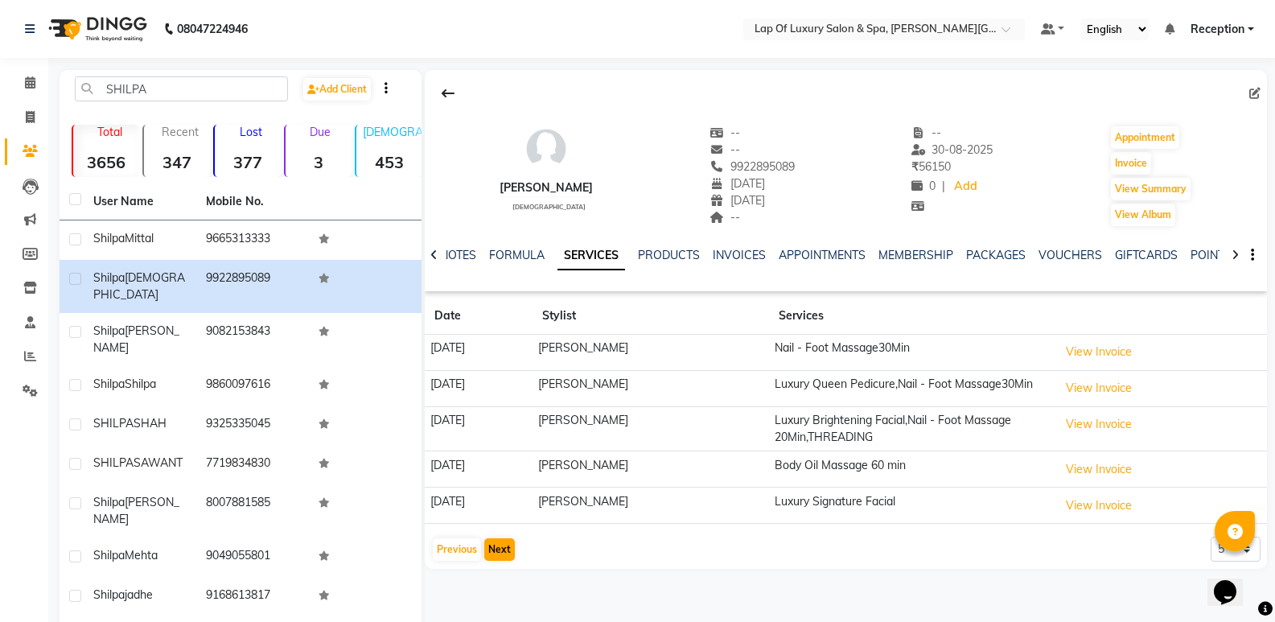
click at [500, 524] on app-client-history "Date Stylist Services [DATE] [PERSON_NAME] Nail - Foot Massage30Min View Invoic…" at bounding box center [846, 430] width 842 height 265
click at [499, 546] on button "Next" at bounding box center [499, 549] width 31 height 23
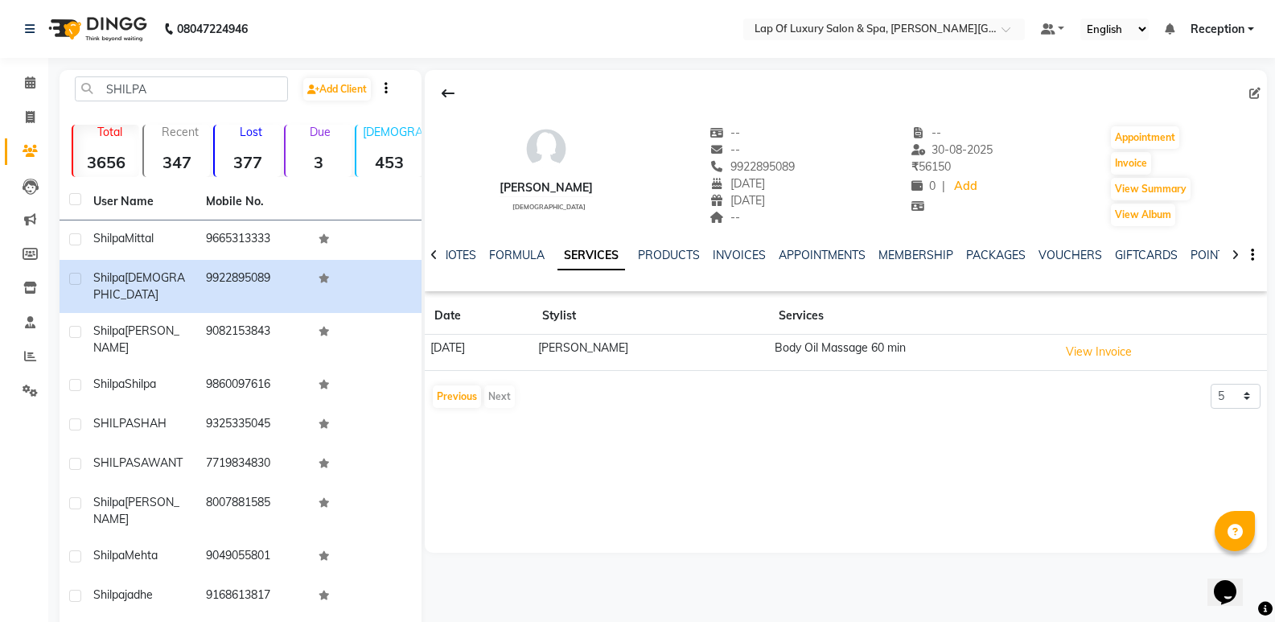
click at [450, 592] on div "[PERSON_NAME] [DEMOGRAPHIC_DATA] -- -- 9922895089 [DATE] [DATE] -- -- [DATE] ₹ …" at bounding box center [845, 392] width 846 height 644
click at [453, 389] on button "Previous" at bounding box center [457, 396] width 48 height 23
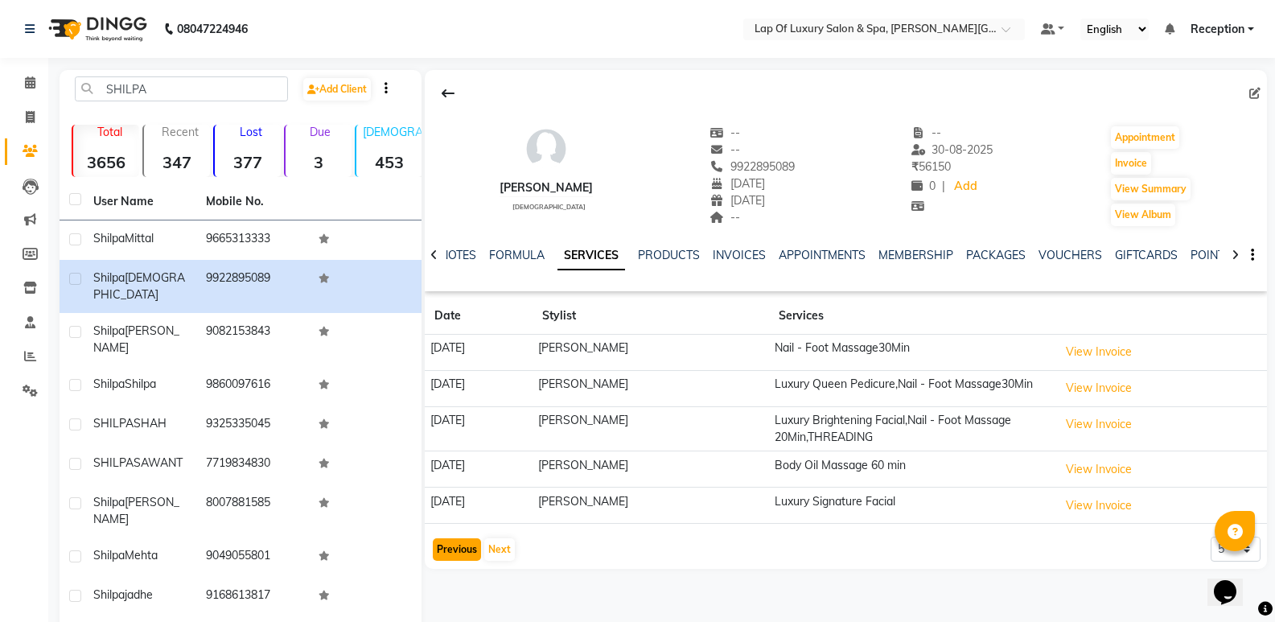
click at [459, 551] on button "Previous" at bounding box center [457, 549] width 48 height 23
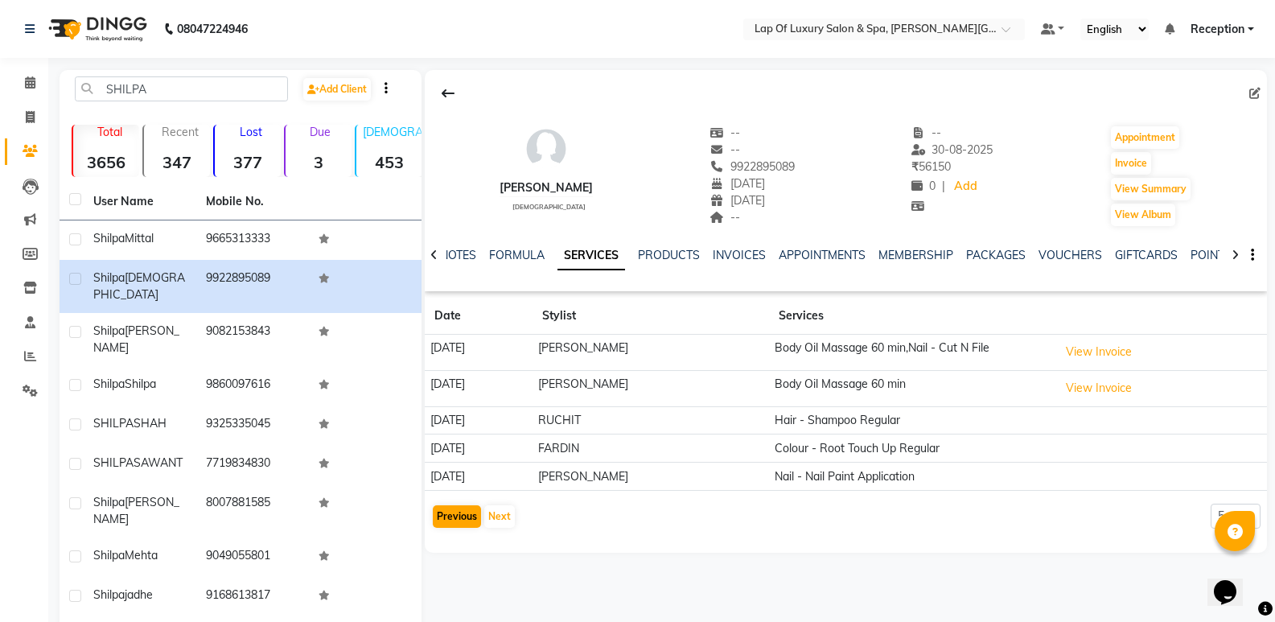
click at [459, 551] on div "[PERSON_NAME] [DEMOGRAPHIC_DATA] -- -- 9922895089 [DATE] [DATE] -- -- [DATE] ₹ …" at bounding box center [846, 311] width 842 height 483
click at [461, 518] on button "Previous" at bounding box center [457, 516] width 48 height 23
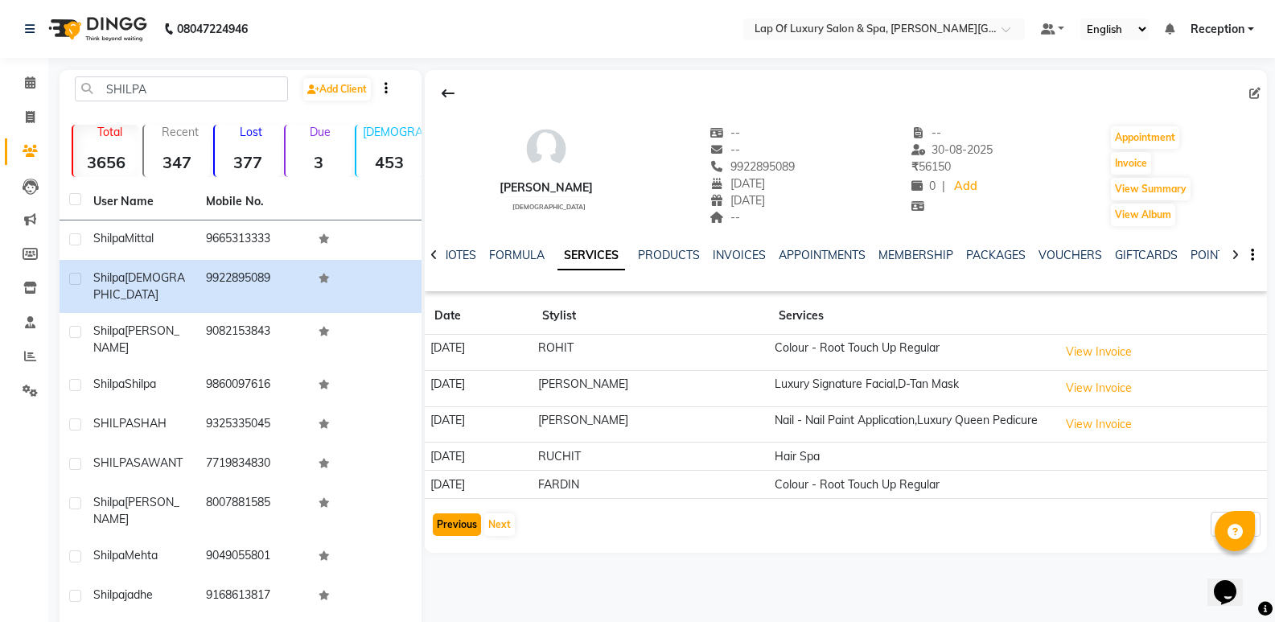
click at [461, 518] on button "Previous" at bounding box center [457, 524] width 48 height 23
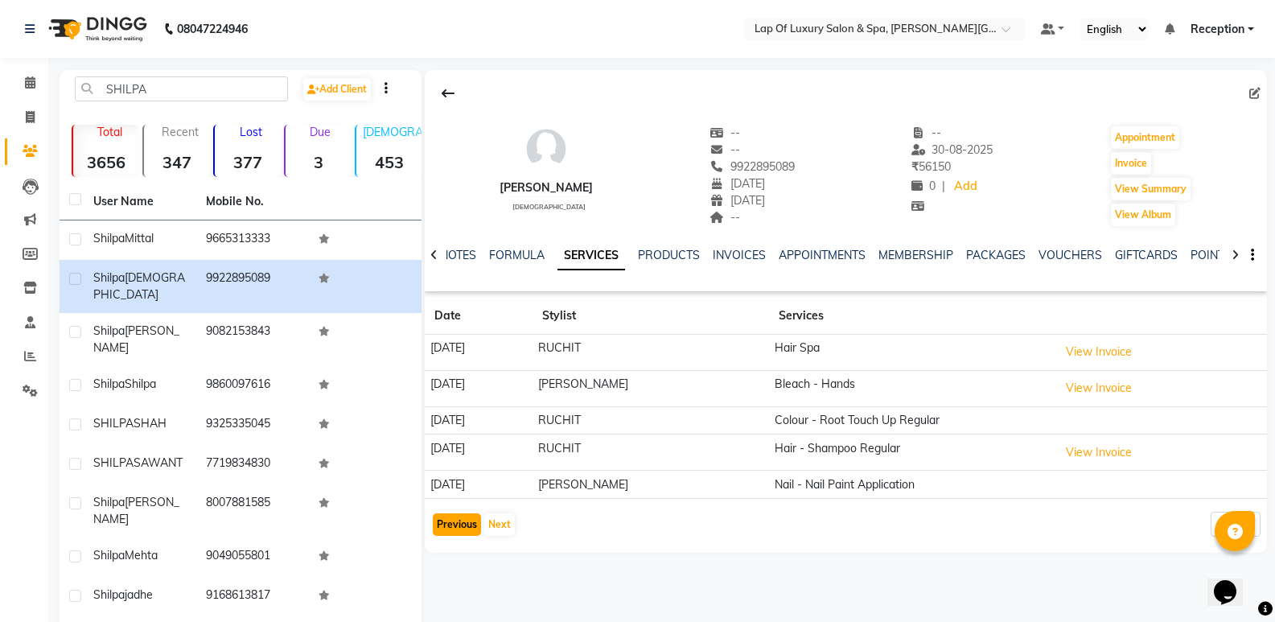
click at [461, 518] on button "Previous" at bounding box center [457, 524] width 48 height 23
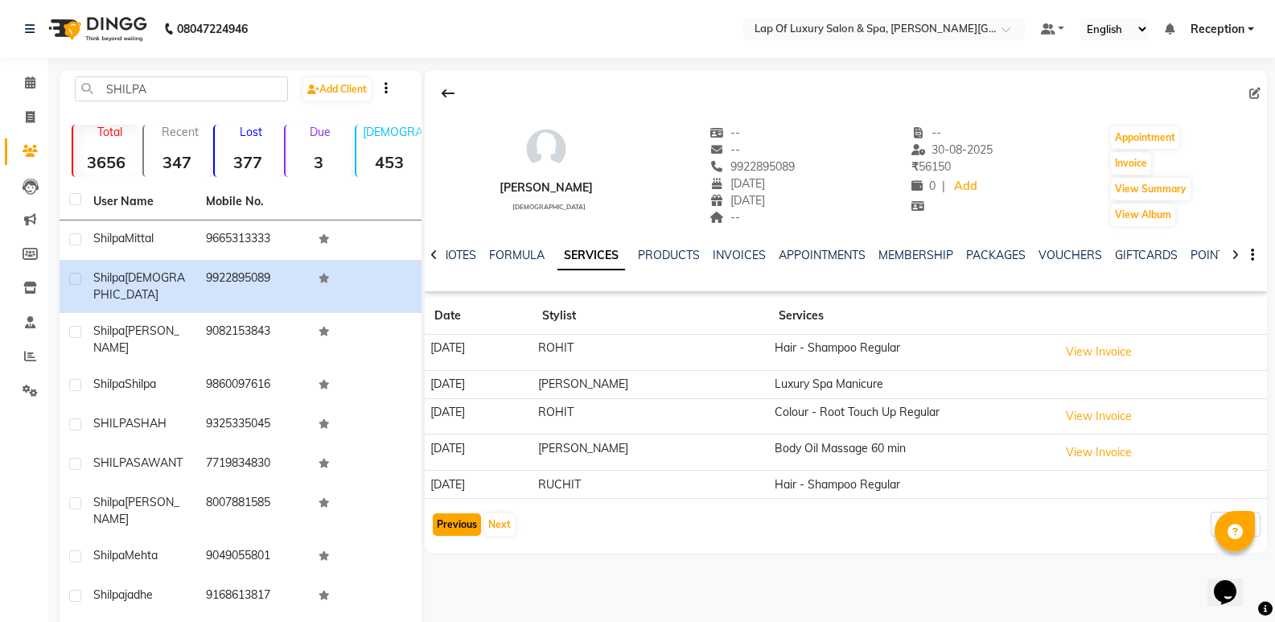
click at [461, 518] on button "Previous" at bounding box center [457, 524] width 48 height 23
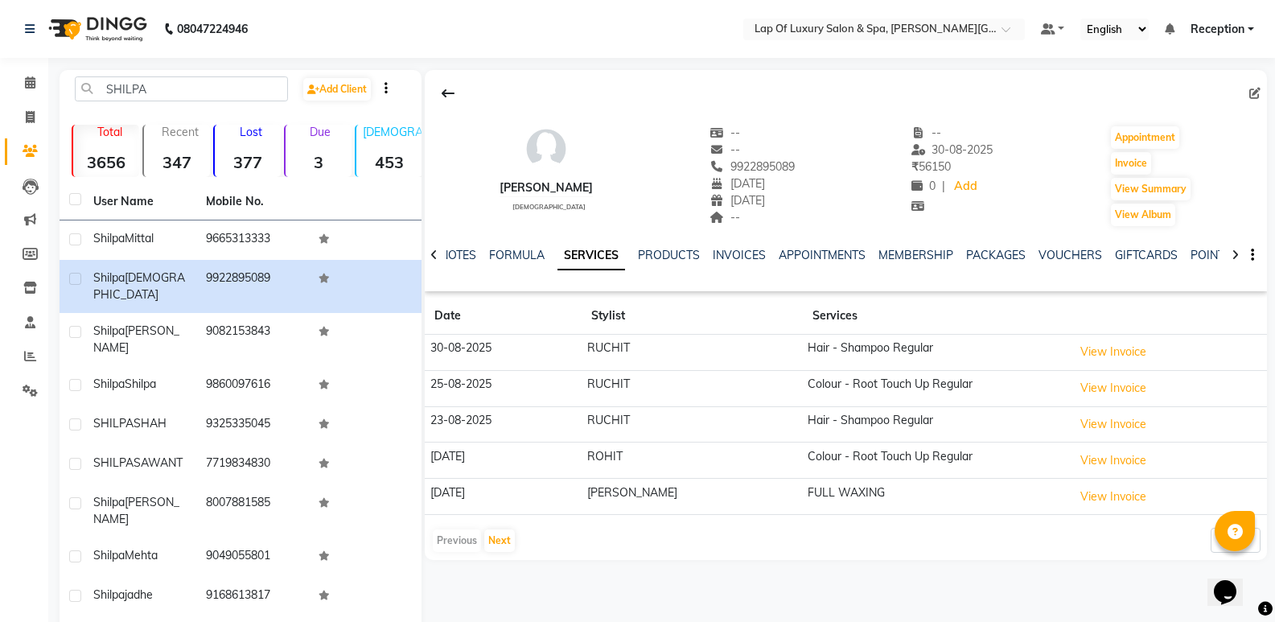
click at [480, 525] on app-client-history "Date Stylist Services [DATE] [PERSON_NAME] Hair - Shampoo Regular View Invoice …" at bounding box center [846, 426] width 842 height 256
click at [26, 120] on icon at bounding box center [30, 117] width 9 height 12
select select "service"
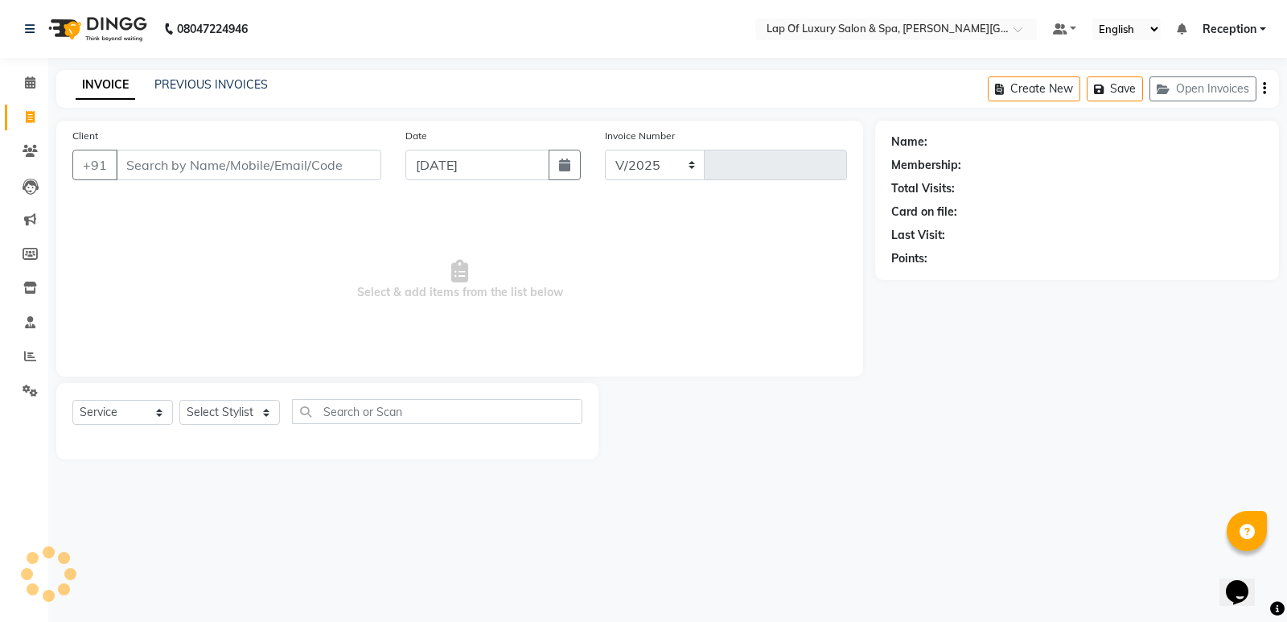
select select "7511"
type input "1139"
click at [190, 171] on input "Client" at bounding box center [249, 165] width 266 height 31
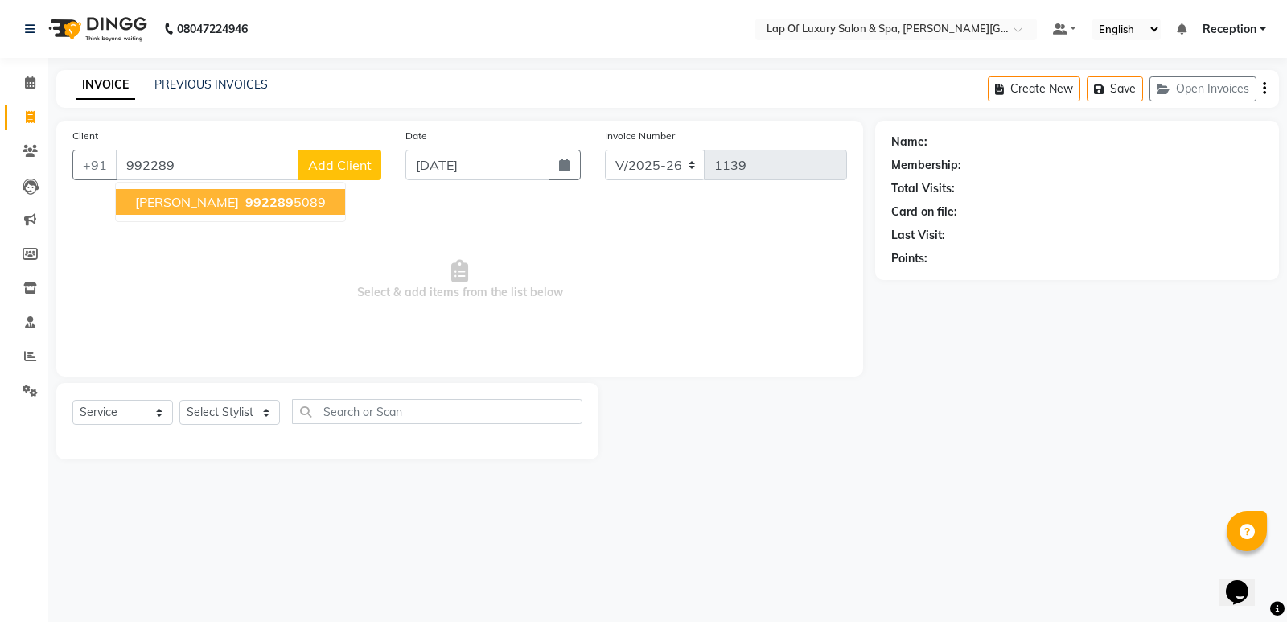
type input "992289"
